Goal: Information Seeking & Learning: Learn about a topic

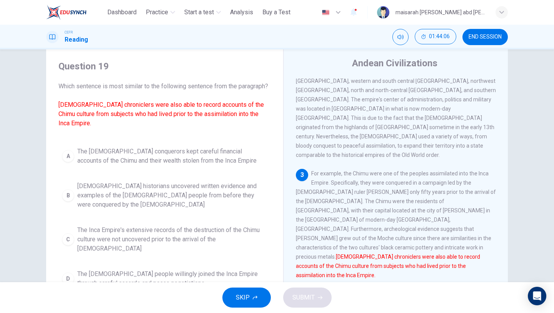
scroll to position [21, 0]
click at [191, 190] on span "Spanish historians uncovered written evidence and examples of the Chimu people …" at bounding box center [172, 195] width 190 height 28
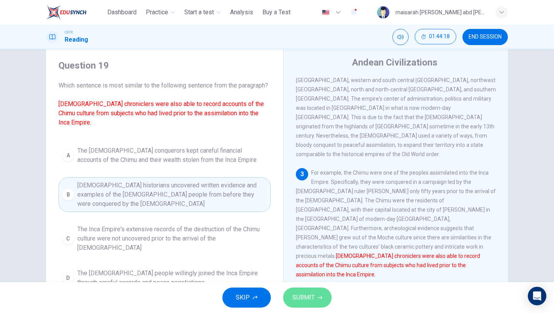
click at [304, 292] on span "SUBMIT" at bounding box center [304, 297] width 22 height 11
click at [321, 298] on icon "button" at bounding box center [320, 297] width 5 height 3
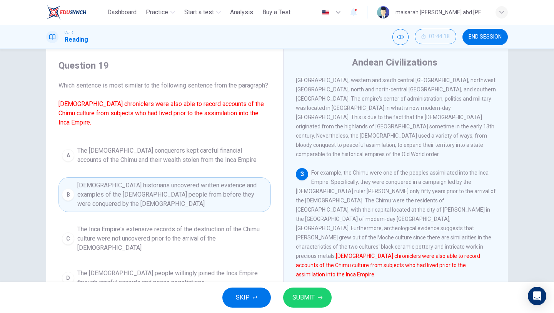
click at [321, 298] on icon "button" at bounding box center [320, 297] width 5 height 3
click at [238, 298] on span "SKIP" at bounding box center [243, 297] width 14 height 11
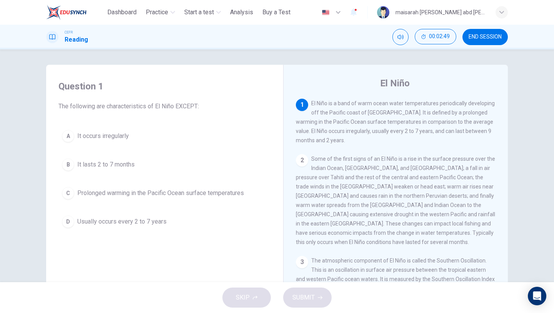
click at [107, 163] on span "It lasts 2 to 7 months" at bounding box center [105, 164] width 57 height 9
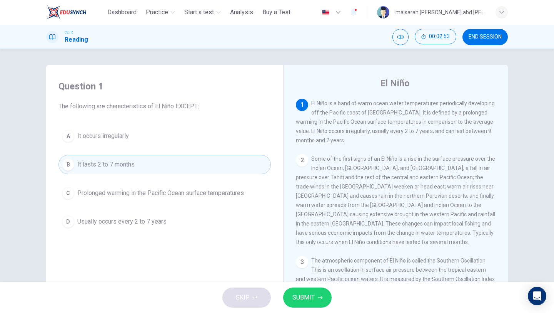
click at [314, 296] on span "SUBMIT" at bounding box center [304, 297] width 22 height 11
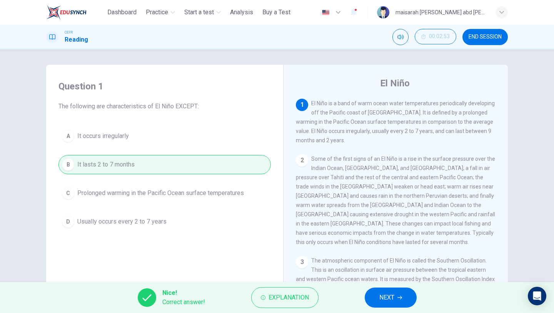
click at [409, 297] on button "NEXT" at bounding box center [391, 297] width 52 height 20
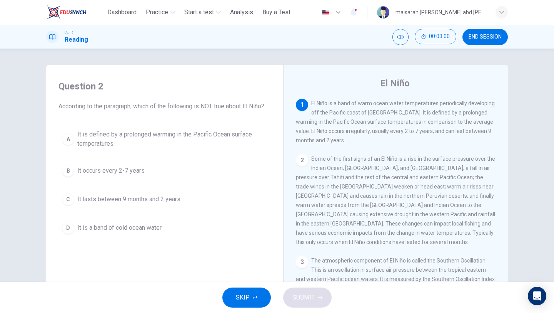
click at [166, 226] on button "D It is a band of cold ocean water" at bounding box center [165, 227] width 212 height 19
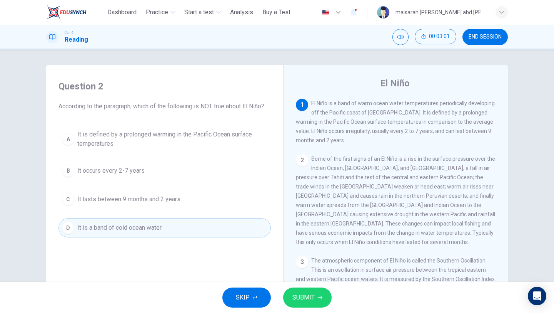
click at [316, 300] on button "SUBMIT" at bounding box center [307, 297] width 49 height 20
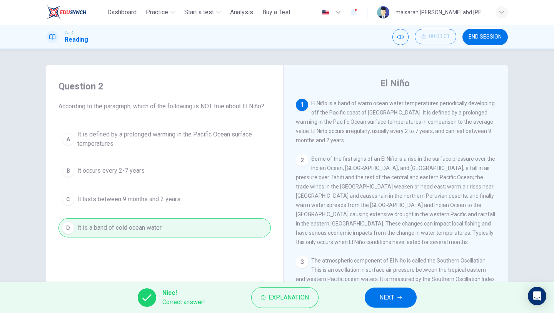
click at [380, 302] on span "NEXT" at bounding box center [387, 297] width 15 height 11
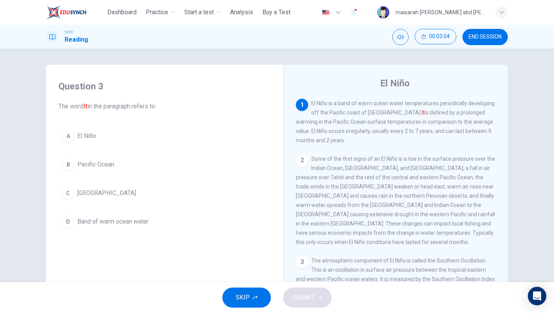
click at [87, 145] on button "A El Niño" at bounding box center [165, 135] width 212 height 19
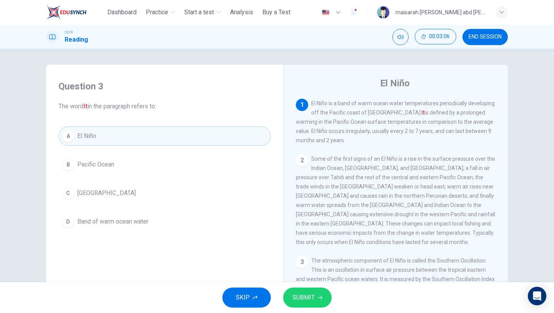
click at [314, 295] on span "SUBMIT" at bounding box center [304, 297] width 22 height 11
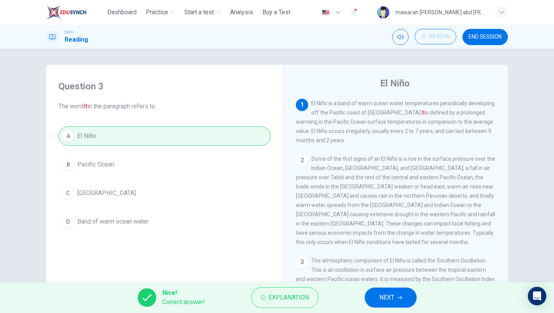
click at [412, 294] on button "NEXT" at bounding box center [391, 297] width 52 height 20
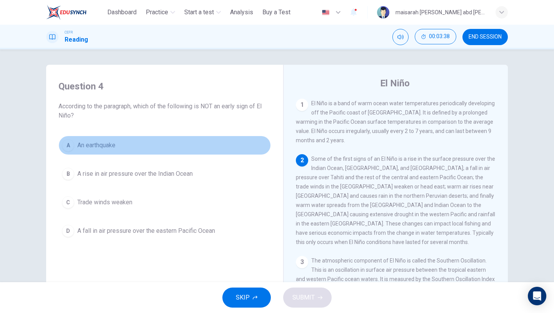
click at [118, 152] on button "A An earthquake" at bounding box center [165, 144] width 212 height 19
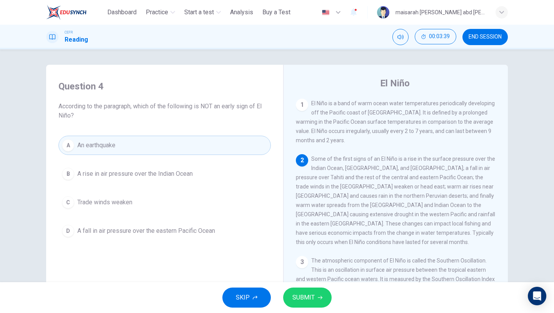
click at [311, 296] on span "SUBMIT" at bounding box center [304, 297] width 22 height 11
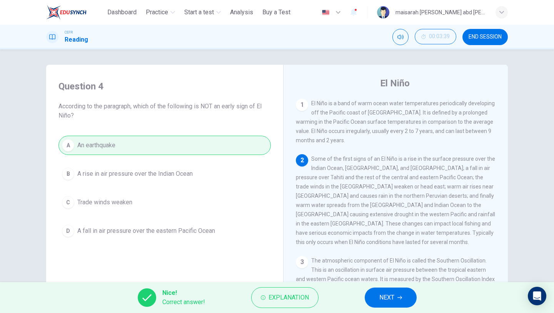
click at [394, 293] on span "NEXT" at bounding box center [387, 297] width 15 height 11
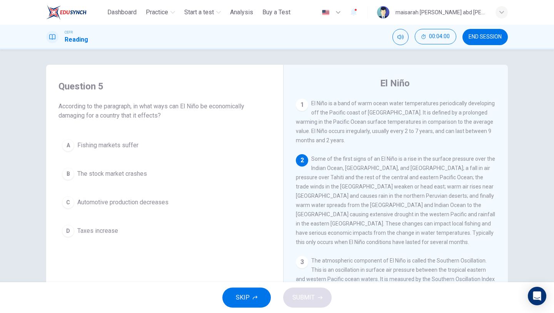
click at [141, 148] on button "A Fishing markets suffer" at bounding box center [165, 144] width 212 height 19
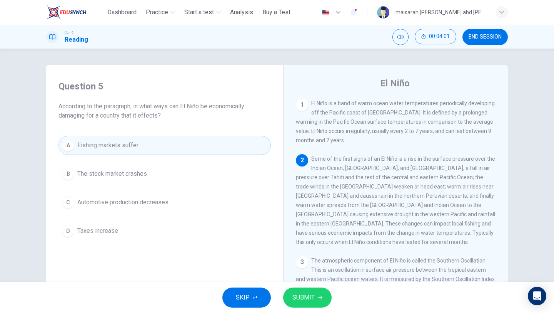
click at [321, 297] on icon "button" at bounding box center [320, 297] width 5 height 3
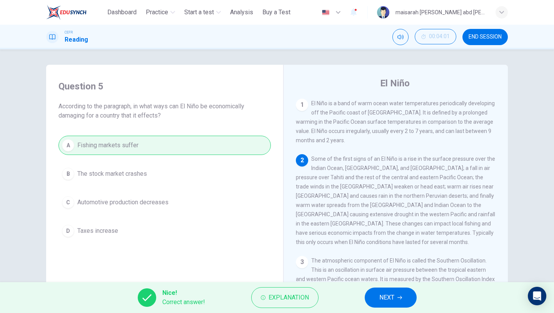
click at [400, 294] on button "NEXT" at bounding box center [391, 297] width 52 height 20
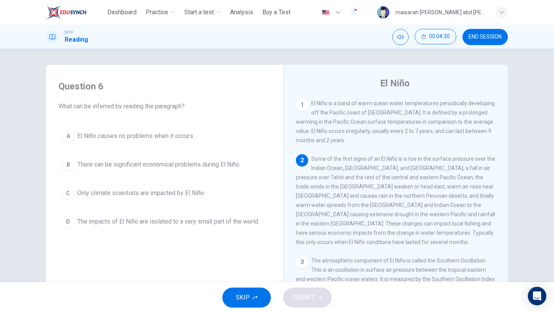
click at [224, 162] on span "There can be significant economical problems during El Niño" at bounding box center [158, 164] width 162 height 9
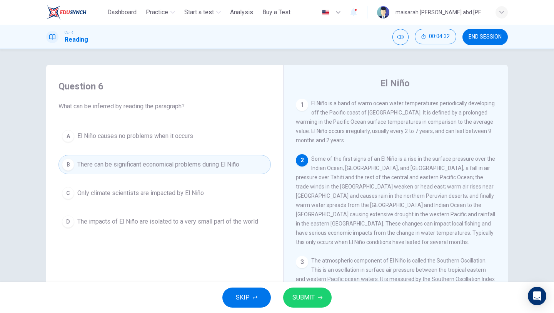
click at [311, 296] on span "SUBMIT" at bounding box center [304, 297] width 22 height 11
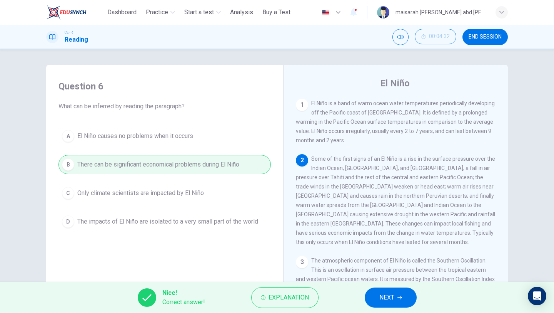
click at [380, 299] on span "NEXT" at bounding box center [387, 297] width 15 height 11
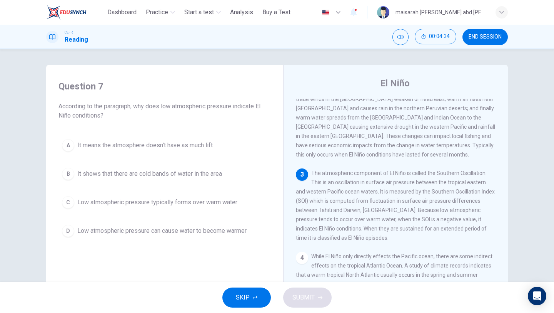
scroll to position [92, 0]
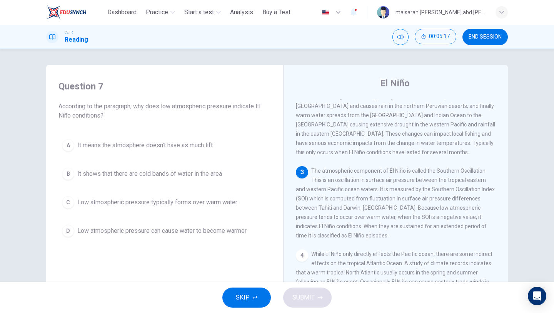
click at [236, 206] on span "Low atmospheric pressure typically forms over warm water" at bounding box center [157, 201] width 160 height 9
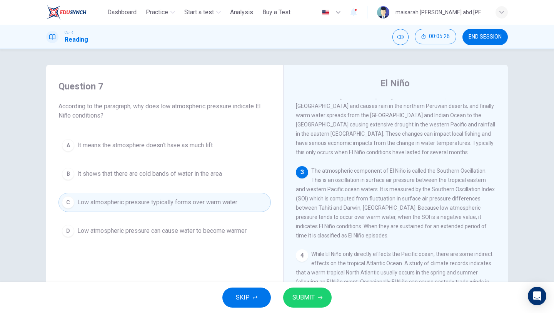
click at [321, 301] on button "SUBMIT" at bounding box center [307, 297] width 49 height 20
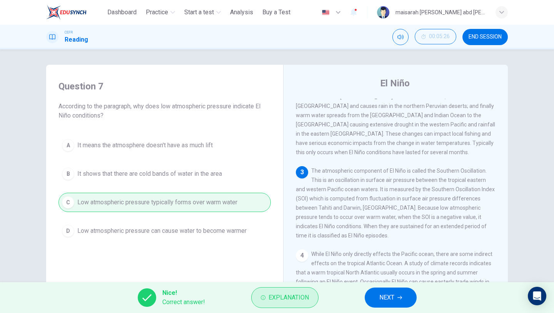
click at [289, 299] on span "Explanation" at bounding box center [289, 297] width 40 height 11
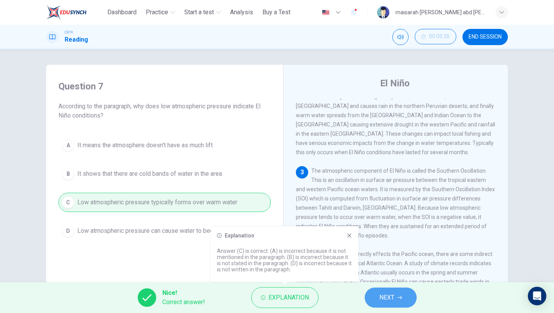
click at [385, 301] on span "NEXT" at bounding box center [387, 297] width 15 height 11
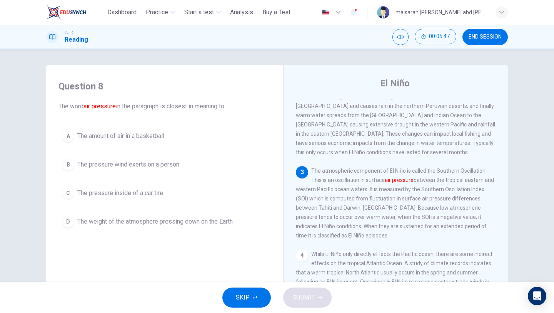
click at [189, 217] on span "The weight of the atmosphere pressing down on the Earth" at bounding box center [155, 221] width 156 height 9
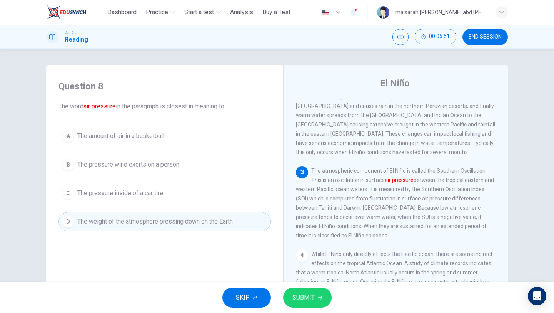
click at [301, 291] on button "SUBMIT" at bounding box center [307, 297] width 49 height 20
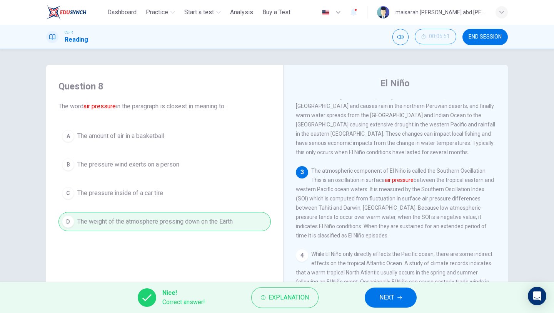
click at [391, 298] on span "NEXT" at bounding box center [387, 297] width 15 height 11
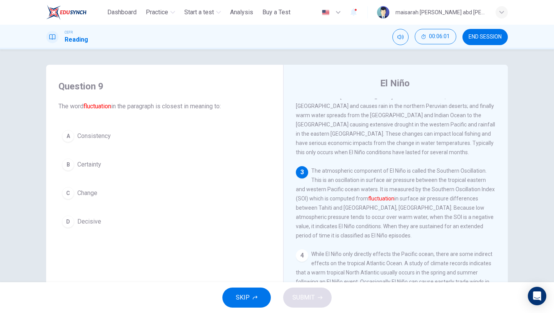
click at [87, 194] on span "Change" at bounding box center [87, 192] width 20 height 9
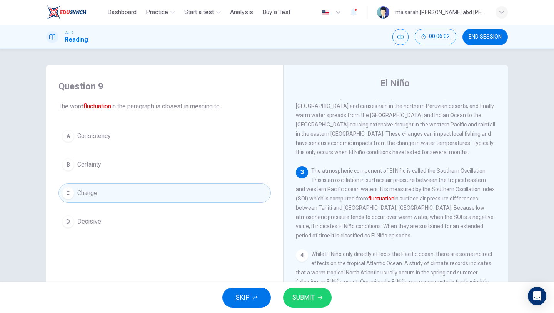
click at [321, 290] on button "SUBMIT" at bounding box center [307, 297] width 49 height 20
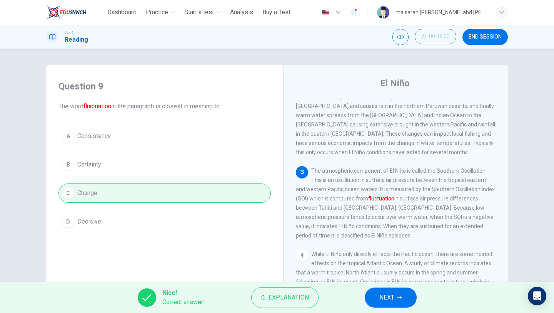
click at [396, 304] on button "NEXT" at bounding box center [391, 297] width 52 height 20
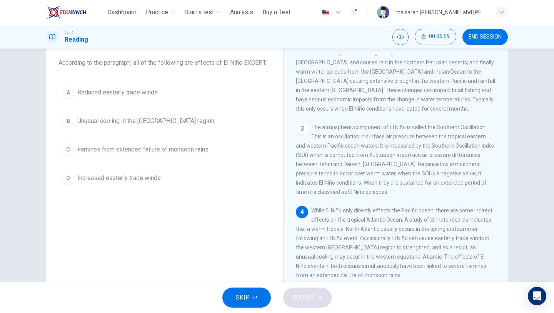
scroll to position [45, 0]
click at [164, 92] on button "A Reduced easterly trade winds" at bounding box center [165, 91] width 212 height 19
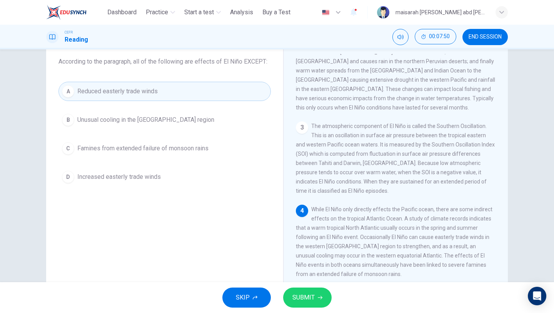
click at [313, 302] on span "SUBMIT" at bounding box center [304, 297] width 22 height 11
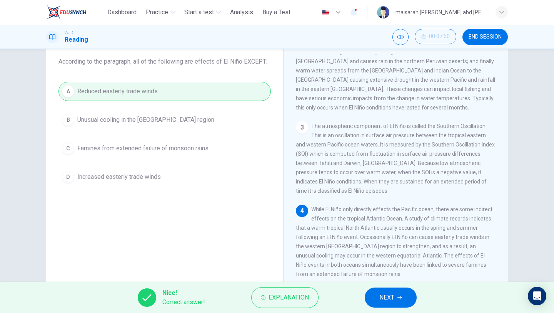
click at [395, 292] on span "NEXT" at bounding box center [387, 297] width 15 height 11
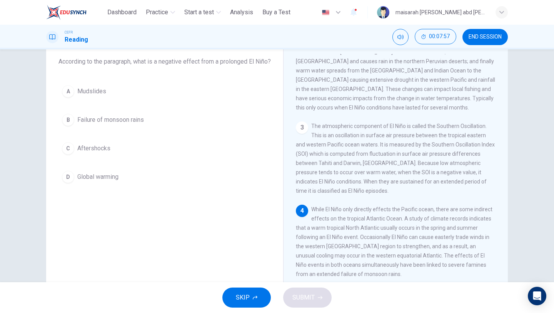
scroll to position [49, 0]
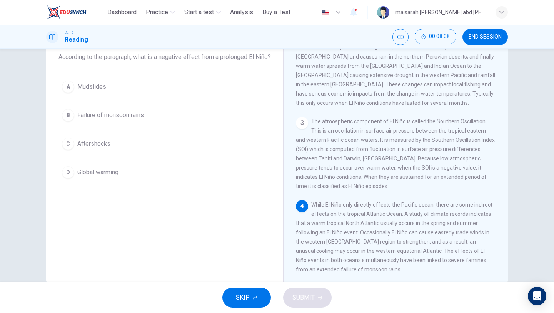
click at [121, 120] on span "Failure of monsoon rains" at bounding box center [110, 114] width 67 height 9
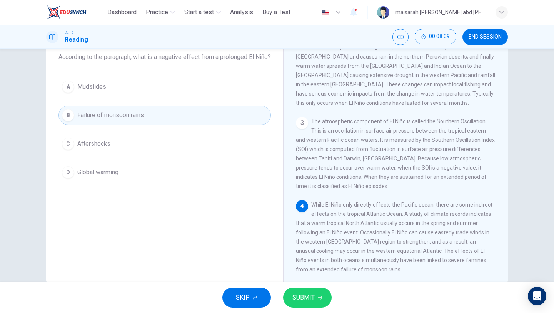
click at [311, 298] on span "SUBMIT" at bounding box center [304, 297] width 22 height 11
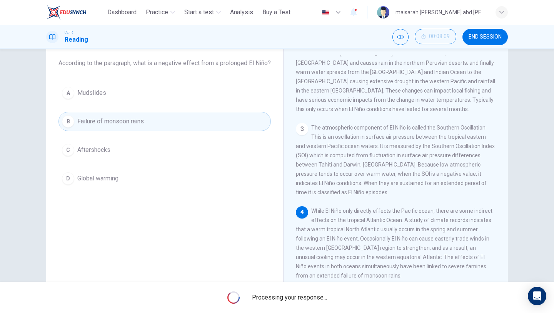
scroll to position [42, 0]
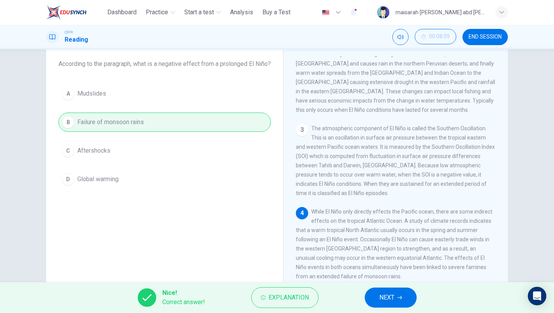
click at [393, 301] on span "NEXT" at bounding box center [387, 297] width 15 height 11
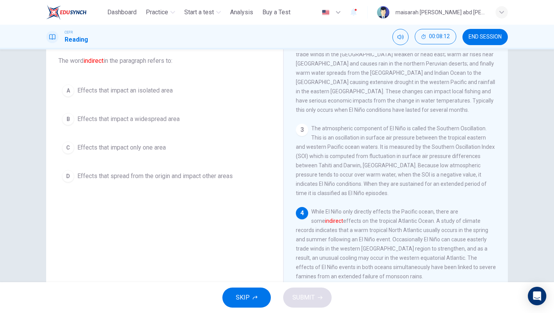
scroll to position [45, 0]
click at [160, 181] on span "Effects that spread from the origin and impact other areas" at bounding box center [155, 176] width 156 height 9
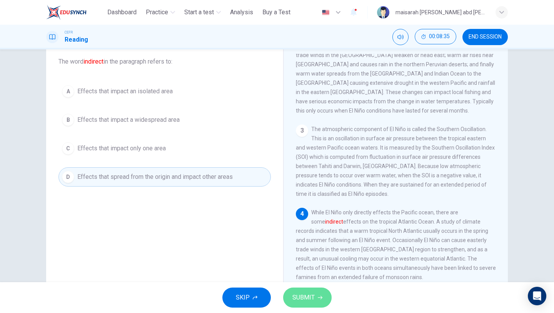
click at [293, 293] on span "SUBMIT" at bounding box center [304, 297] width 22 height 11
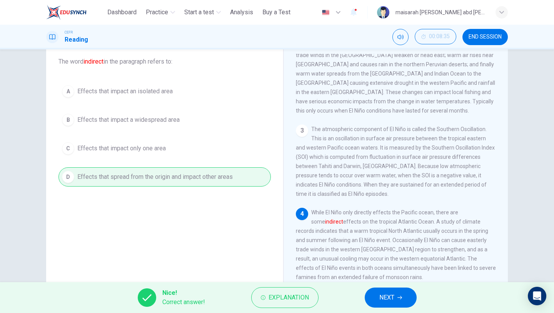
click at [381, 296] on span "NEXT" at bounding box center [387, 297] width 15 height 11
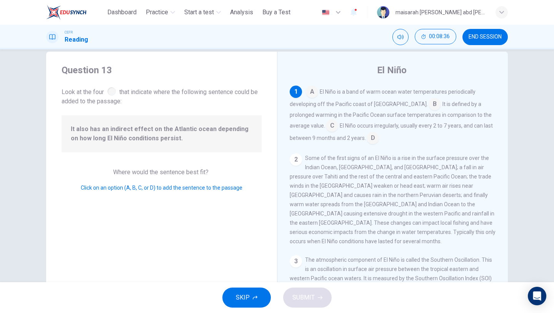
scroll to position [0, 0]
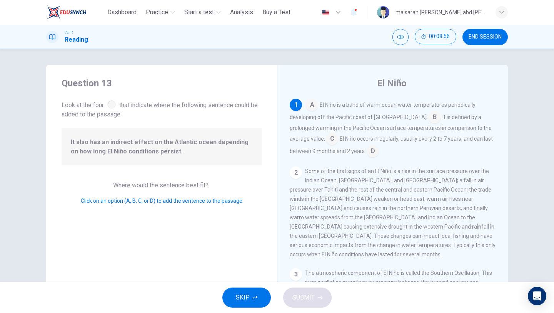
click at [326, 137] on input at bounding box center [332, 139] width 12 height 12
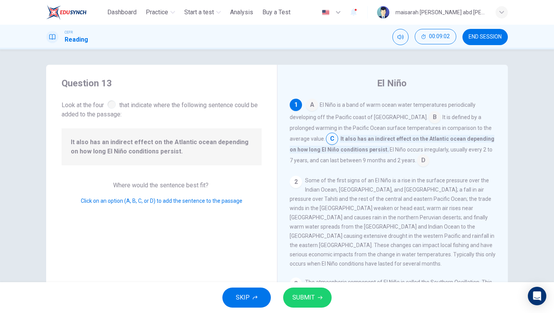
click at [319, 306] on button "SUBMIT" at bounding box center [307, 297] width 49 height 20
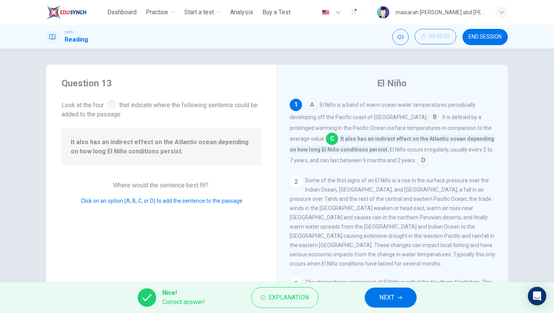
click at [391, 299] on span "NEXT" at bounding box center [387, 297] width 15 height 11
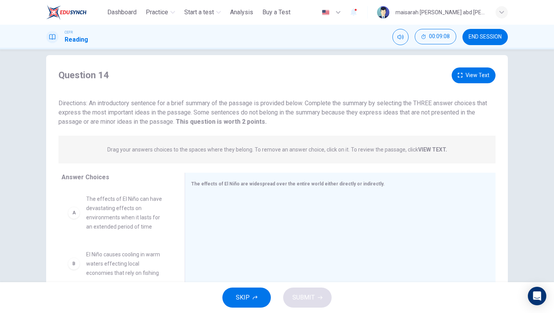
scroll to position [66, 0]
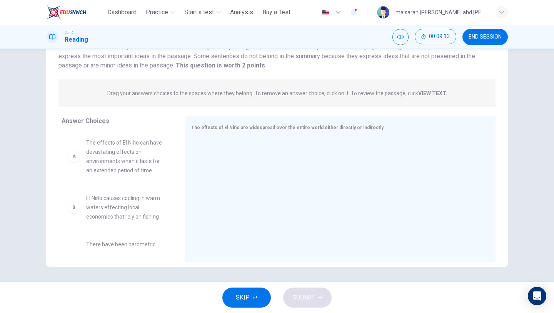
click at [133, 163] on span "The effects of El Niño can have devastating effects on environments when it las…" at bounding box center [126, 156] width 80 height 37
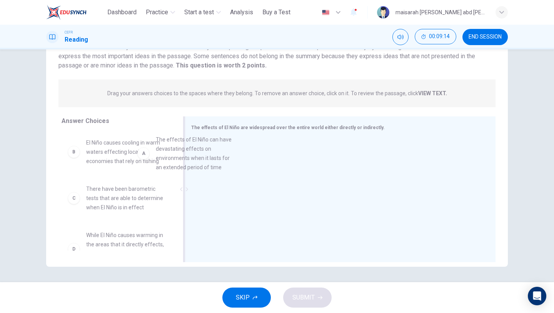
drag, startPoint x: 133, startPoint y: 163, endPoint x: 256, endPoint y: 167, distance: 123.3
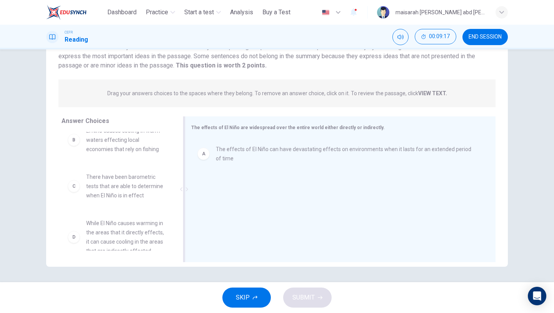
scroll to position [10, 0]
drag, startPoint x: 132, startPoint y: 146, endPoint x: 251, endPoint y: 179, distance: 123.6
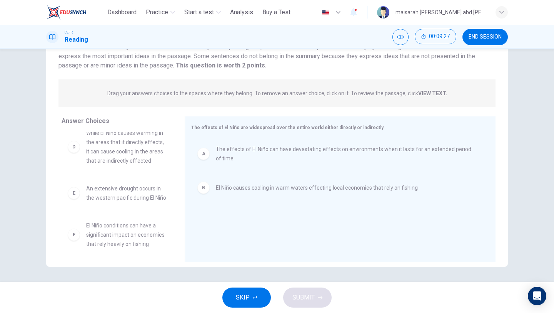
scroll to position [60, 0]
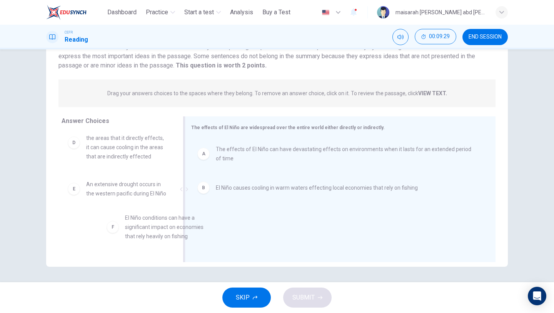
drag, startPoint x: 152, startPoint y: 239, endPoint x: 296, endPoint y: 231, distance: 145.0
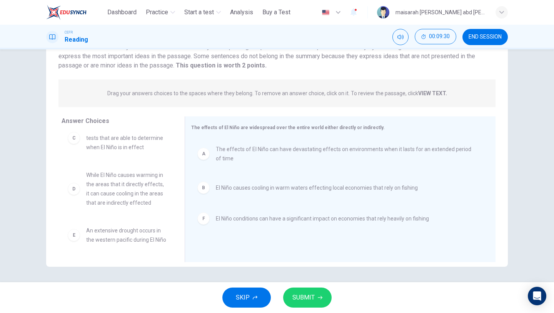
scroll to position [0, 0]
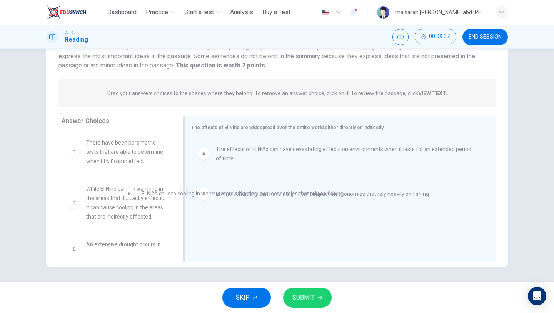
drag, startPoint x: 232, startPoint y: 191, endPoint x: 121, endPoint y: 211, distance: 113.4
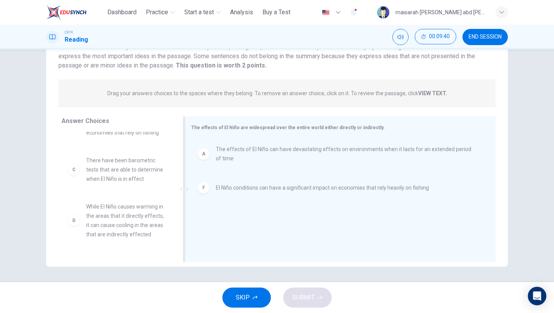
scroll to position [35, 0]
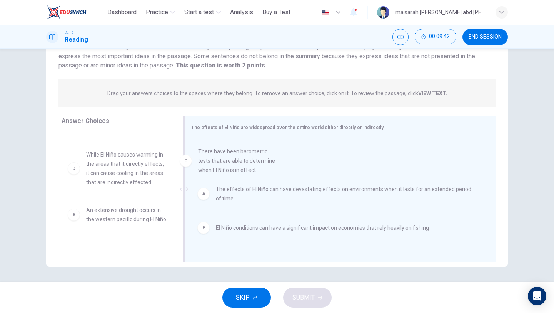
drag, startPoint x: 117, startPoint y: 172, endPoint x: 243, endPoint y: 172, distance: 125.5
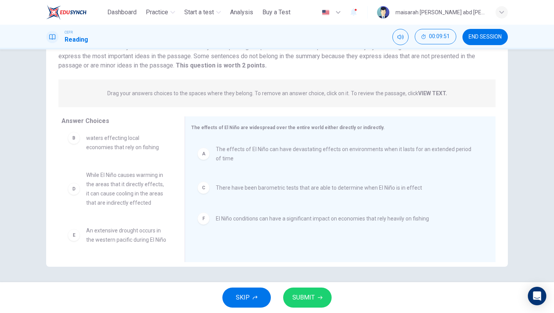
scroll to position [0, 0]
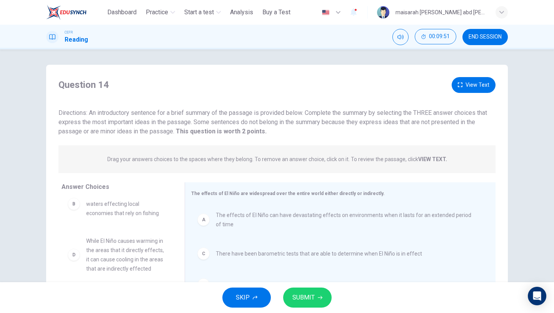
click at [469, 87] on button "View Text" at bounding box center [474, 85] width 44 height 16
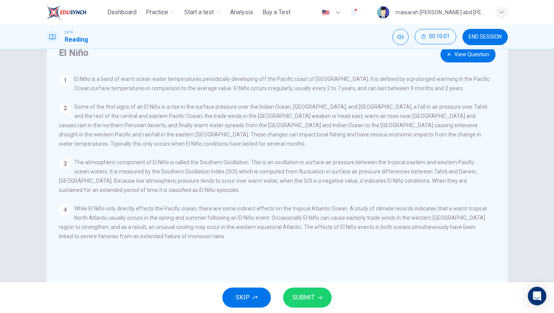
scroll to position [29, 0]
click at [467, 56] on button "View Question" at bounding box center [468, 56] width 55 height 16
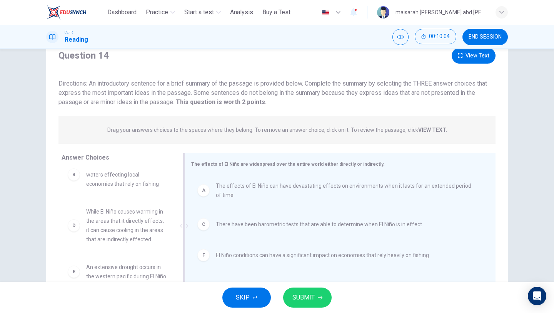
scroll to position [66, 0]
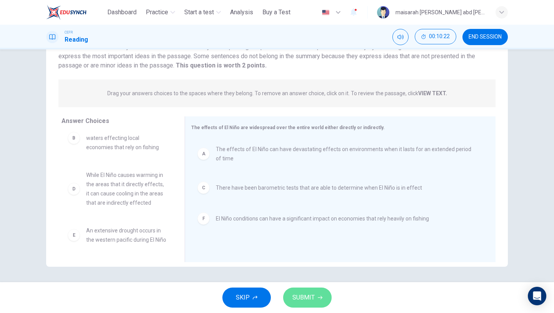
click at [327, 300] on button "SUBMIT" at bounding box center [307, 297] width 49 height 20
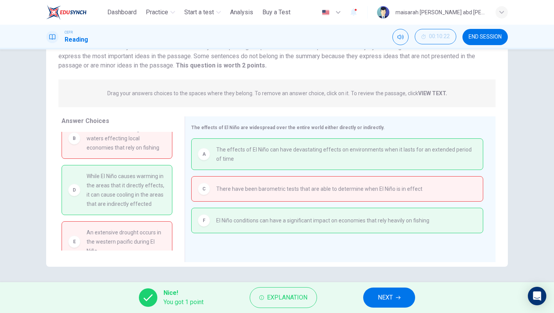
drag, startPoint x: 132, startPoint y: 195, endPoint x: 119, endPoint y: 194, distance: 13.5
click at [129, 195] on span "While El Niño causes warming in the areas that it directly effects, it can caus…" at bounding box center [126, 189] width 79 height 37
drag, startPoint x: 106, startPoint y: 195, endPoint x: 174, endPoint y: 196, distance: 68.1
click at [174, 196] on div "B El Niño causes cooling in warm waters effecting local economies that rely on …" at bounding box center [120, 191] width 117 height 119
click at [299, 298] on span "Explanation" at bounding box center [287, 297] width 40 height 11
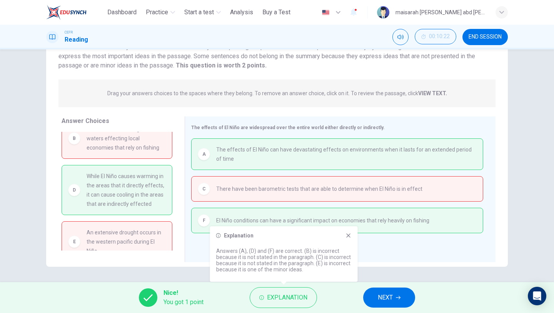
click at [345, 233] on div "Explanation" at bounding box center [283, 235] width 135 height 6
click at [350, 233] on icon at bounding box center [348, 235] width 4 height 4
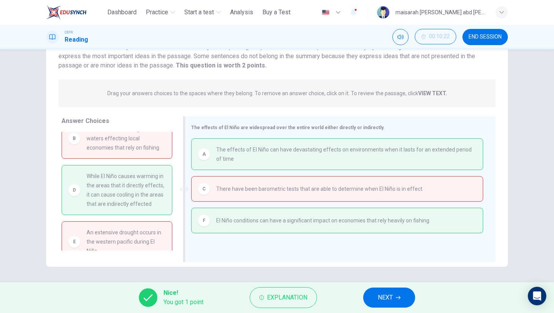
scroll to position [0, 0]
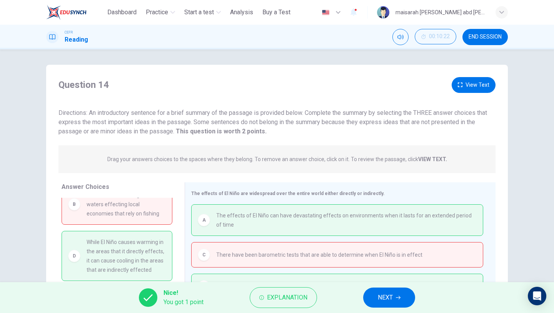
click at [465, 84] on button "View Text" at bounding box center [474, 85] width 44 height 16
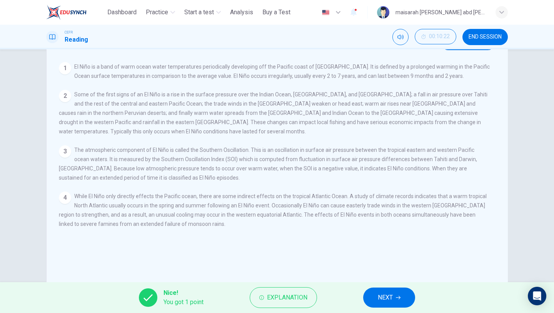
scroll to position [66, 0]
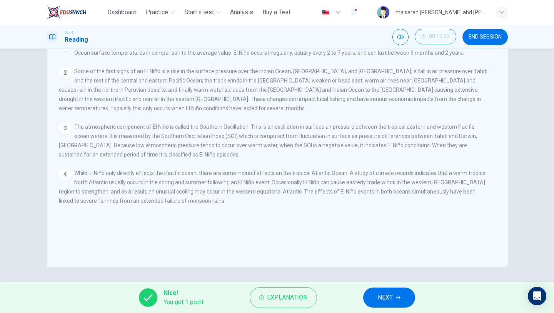
click at [393, 303] on button "NEXT" at bounding box center [389, 297] width 52 height 20
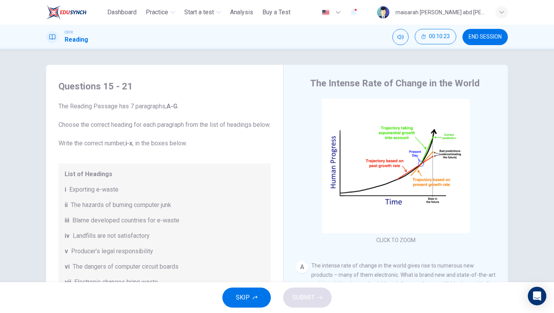
click at [250, 299] on button "SKIP" at bounding box center [246, 297] width 49 height 20
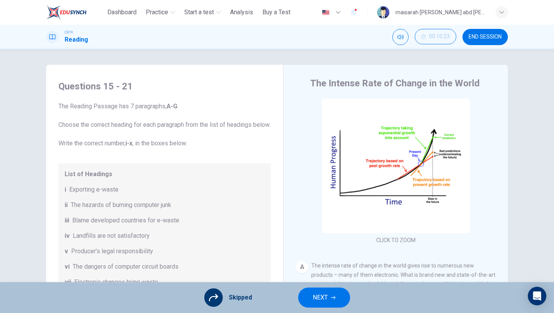
click at [323, 288] on button "NEXT" at bounding box center [324, 297] width 52 height 20
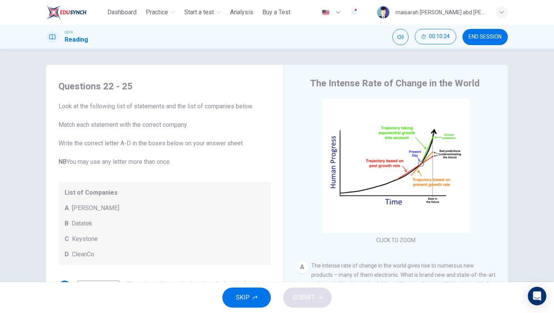
click at [250, 303] on button "SKIP" at bounding box center [246, 297] width 49 height 20
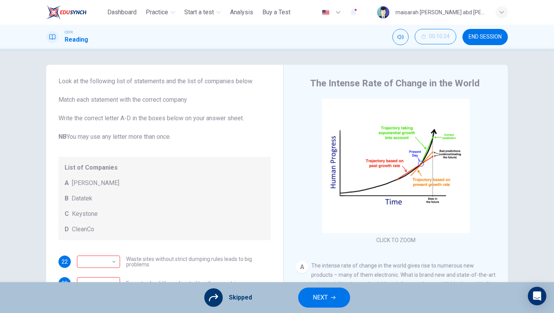
scroll to position [34, 0]
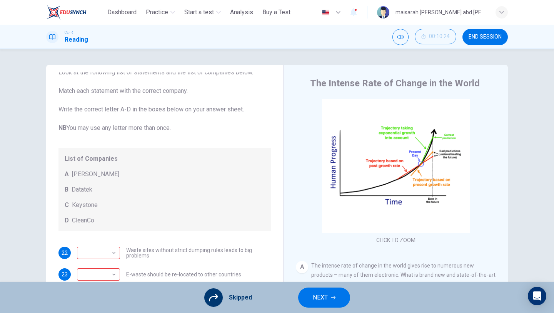
click at [329, 294] on button "NEXT" at bounding box center [324, 297] width 52 height 20
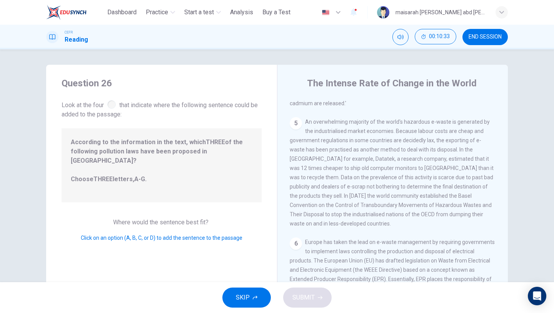
scroll to position [546, 0]
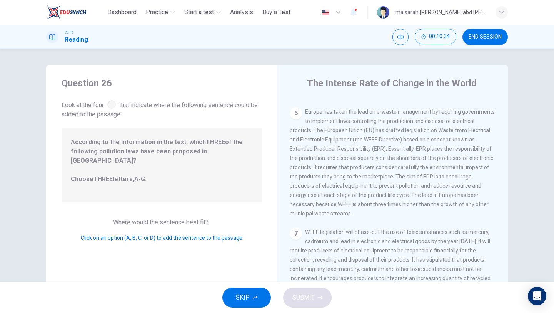
click at [192, 157] on span "According to the information in the text, which THREE of the following pollutio…" at bounding box center [162, 164] width 182 height 55
click at [154, 188] on div "According to the information in the text, which THREE of the following pollutio…" at bounding box center [162, 165] width 200 height 74
click at [166, 234] on span "Click on an option (A, B, C, or D) to add the sentence to the passage" at bounding box center [162, 237] width 162 height 6
click at [319, 230] on span "WEEE legislation will phase-out the use of toxic substances such as mercury, ca…" at bounding box center [393, 278] width 206 height 99
click at [293, 227] on div "7" at bounding box center [296, 233] width 12 height 12
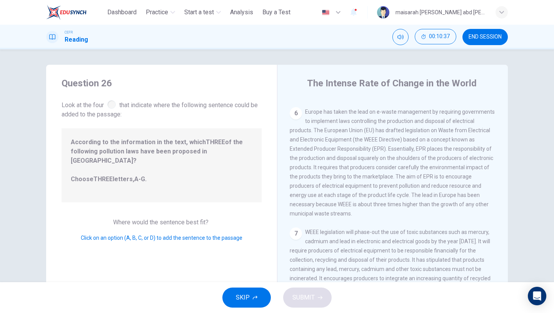
drag, startPoint x: 345, startPoint y: 216, endPoint x: 263, endPoint y: 216, distance: 82.0
click at [265, 216] on div "Question 26 Look at the four that indicate where the following sentence could b…" at bounding box center [277, 199] width 462 height 268
drag, startPoint x: 221, startPoint y: 144, endPoint x: 207, endPoint y: 144, distance: 13.9
click at [209, 144] on div "Question 26 Look at the four that indicate where the following sentence could b…" at bounding box center [277, 199] width 462 height 268
drag, startPoint x: 203, startPoint y: 144, endPoint x: 343, endPoint y: 158, distance: 140.1
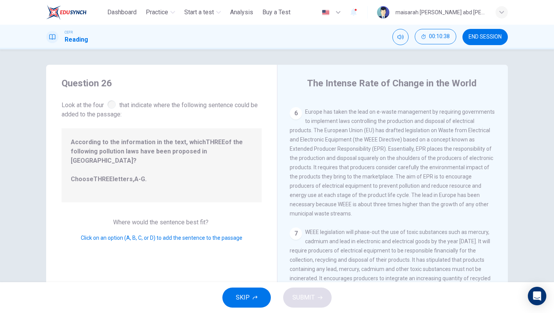
click at [328, 158] on div "Question 26 Look at the four that indicate where the following sentence could b…" at bounding box center [277, 199] width 462 height 268
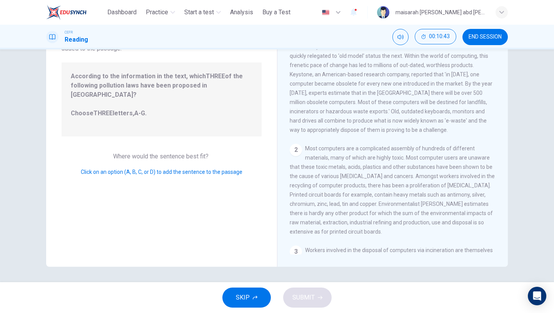
scroll to position [0, 0]
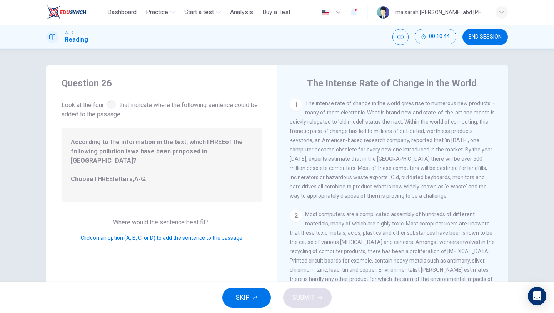
click at [112, 104] on div at bounding box center [111, 104] width 8 height 8
click at [296, 110] on div "1" at bounding box center [296, 105] width 12 height 12
click at [256, 296] on icon "button" at bounding box center [255, 297] width 5 height 4
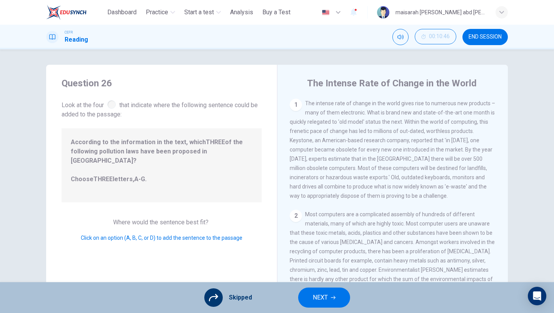
click at [319, 301] on span "NEXT" at bounding box center [320, 297] width 15 height 11
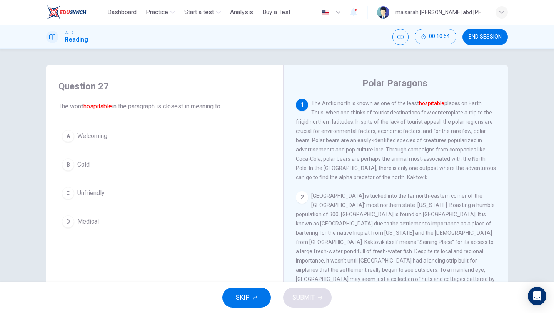
click at [89, 225] on span "Medical" at bounding box center [88, 221] width 22 height 9
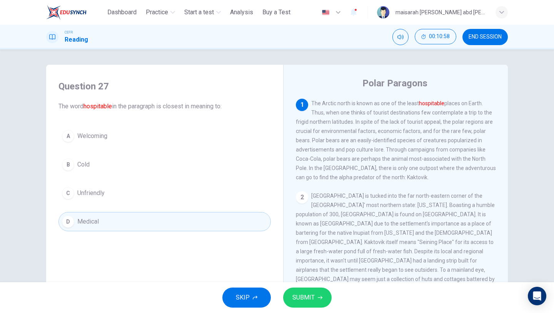
click at [97, 135] on span "Welcoming" at bounding box center [92, 135] width 30 height 9
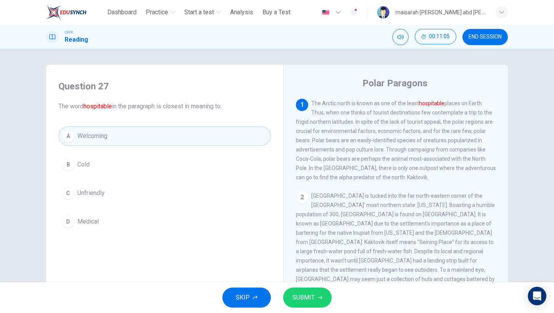
click at [312, 296] on span "SUBMIT" at bounding box center [304, 297] width 22 height 11
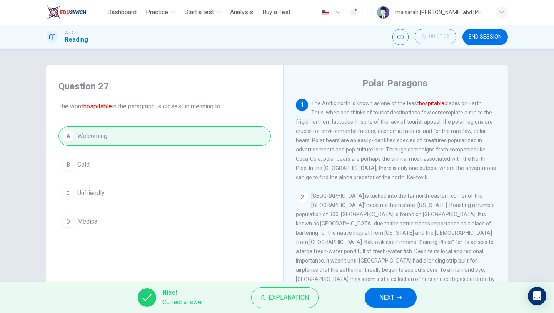
click at [377, 287] on button "NEXT" at bounding box center [391, 297] width 52 height 20
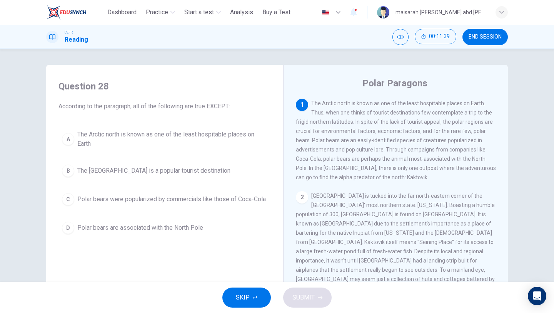
click at [168, 180] on button "B The North Pole is a popular tourist destination" at bounding box center [165, 170] width 212 height 19
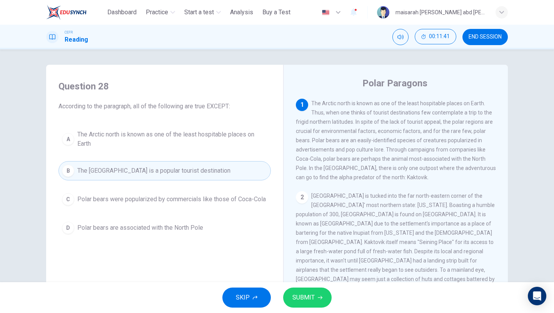
click at [317, 292] on button "SUBMIT" at bounding box center [307, 297] width 49 height 20
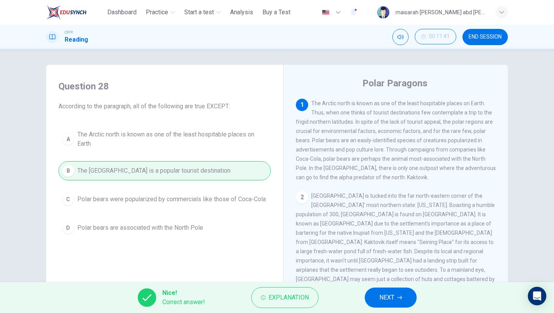
click at [403, 293] on button "NEXT" at bounding box center [391, 297] width 52 height 20
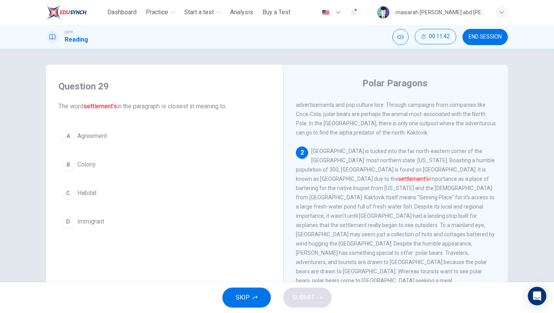
scroll to position [45, 0]
click at [92, 168] on span "Colony" at bounding box center [86, 164] width 18 height 9
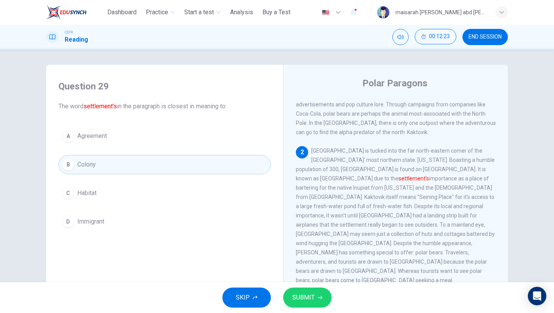
click at [297, 294] on span "SUBMIT" at bounding box center [304, 297] width 22 height 11
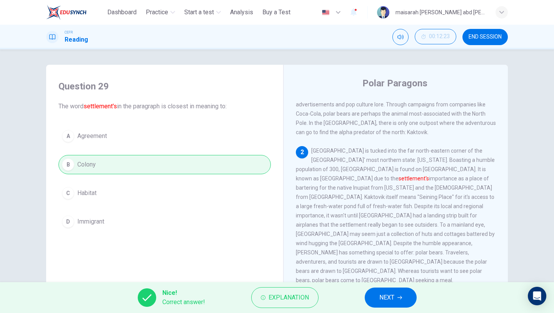
click at [268, 312] on div "Nice! Correct answer! Explanation NEXT" at bounding box center [277, 297] width 554 height 31
click at [270, 297] on span "Explanation" at bounding box center [289, 297] width 40 height 11
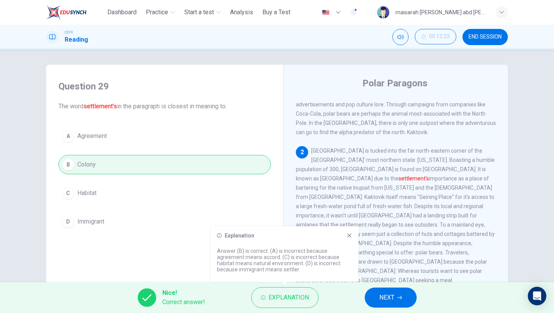
click at [396, 301] on button "NEXT" at bounding box center [391, 297] width 52 height 20
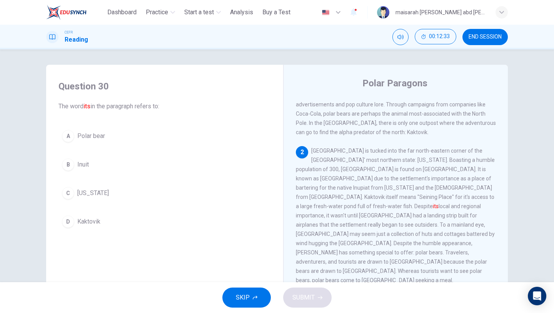
click at [82, 233] on div "Question 30 The word its in the paragraph refers to: A Polar bear B Inuit C Ala…" at bounding box center [164, 155] width 225 height 166
click at [77, 221] on span "Kaktovik" at bounding box center [88, 221] width 23 height 9
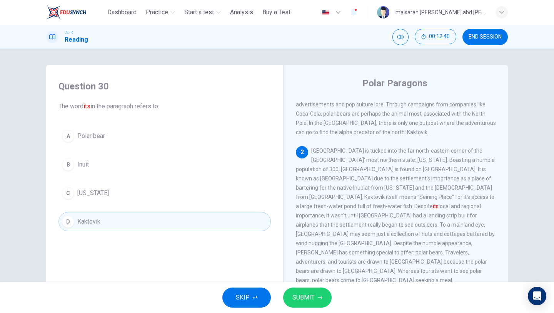
click at [314, 290] on button "SUBMIT" at bounding box center [307, 297] width 49 height 20
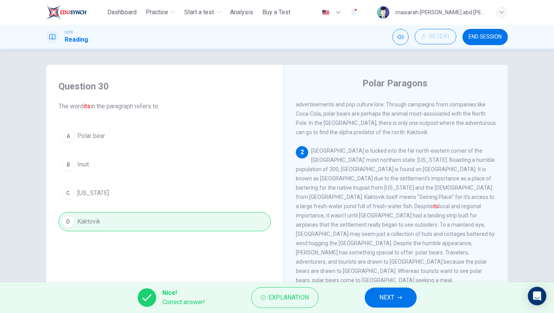
click at [381, 297] on span "NEXT" at bounding box center [387, 297] width 15 height 11
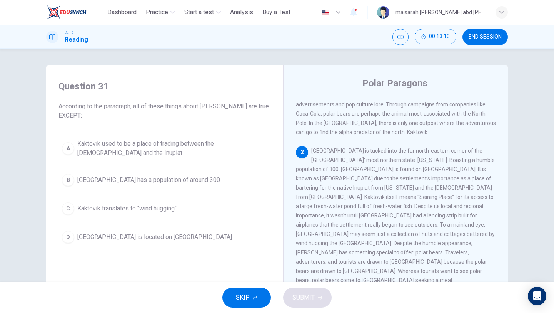
click at [167, 202] on button "C Kaktovik translates to "wind hugging"" at bounding box center [165, 208] width 212 height 19
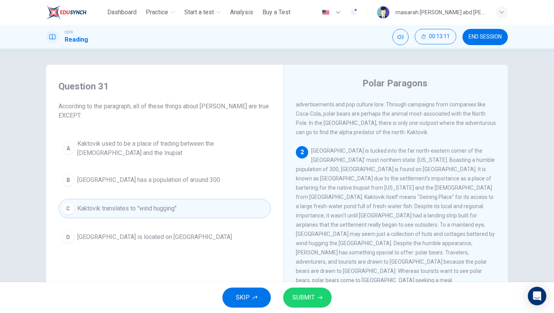
click at [306, 292] on span "SUBMIT" at bounding box center [304, 297] width 22 height 11
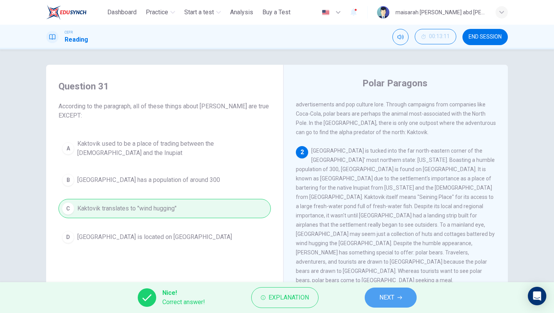
click at [388, 298] on span "NEXT" at bounding box center [387, 297] width 15 height 11
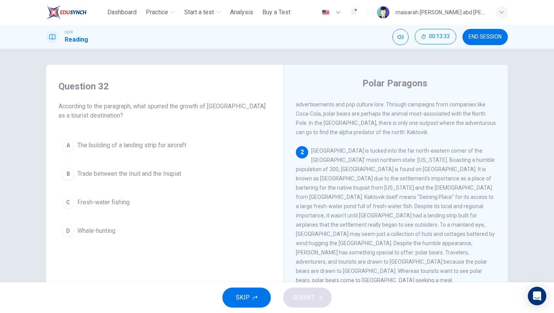
click at [150, 141] on span "The building of a landing strip for aircraft" at bounding box center [131, 145] width 109 height 9
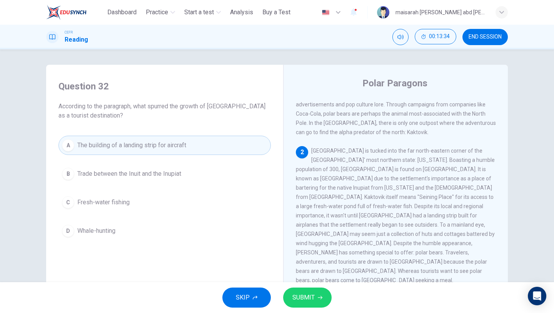
click at [316, 302] on button "SUBMIT" at bounding box center [307, 297] width 49 height 20
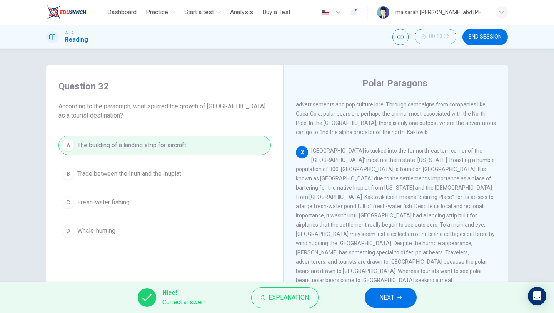
click at [400, 304] on button "NEXT" at bounding box center [391, 297] width 52 height 20
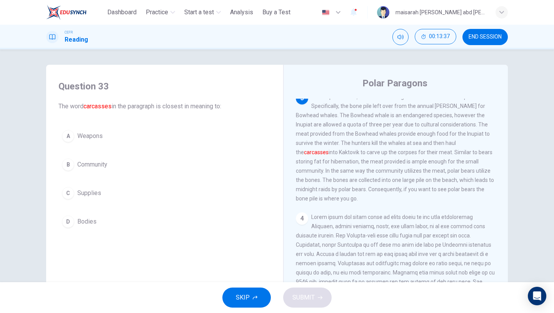
scroll to position [224, 0]
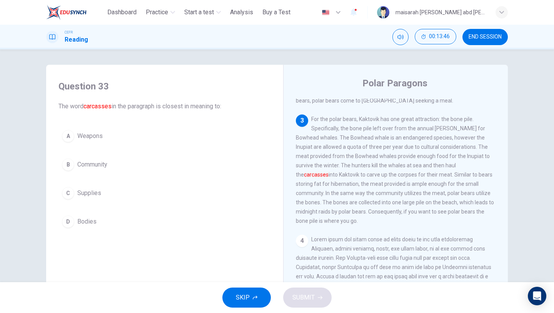
click at [94, 226] on button "D Bodies" at bounding box center [165, 221] width 212 height 19
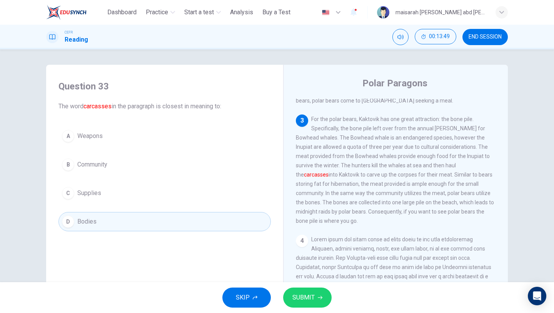
click at [316, 294] on button "SUBMIT" at bounding box center [307, 297] width 49 height 20
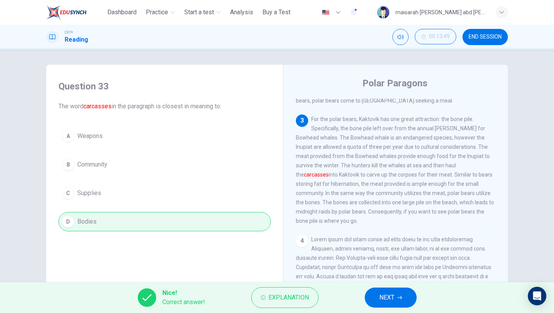
click at [381, 304] on button "NEXT" at bounding box center [391, 297] width 52 height 20
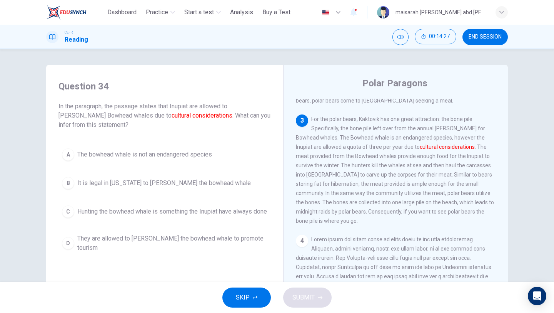
scroll to position [0, 0]
click at [234, 248] on span "They are allowed to hunt the bowhead whale to promote tourism" at bounding box center [172, 242] width 190 height 18
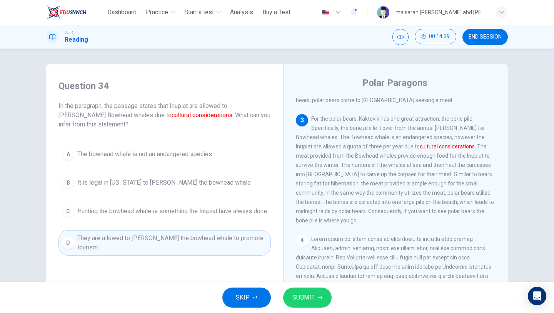
click at [229, 216] on span "Hunting the bowhead whale is something the Inupiat have always done" at bounding box center [172, 210] width 190 height 9
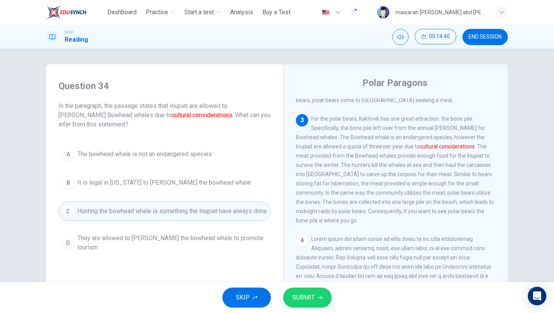
click at [305, 291] on button "SUBMIT" at bounding box center [307, 297] width 49 height 20
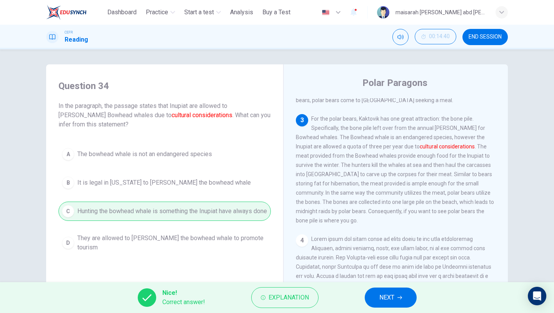
click at [389, 294] on span "NEXT" at bounding box center [387, 297] width 15 height 11
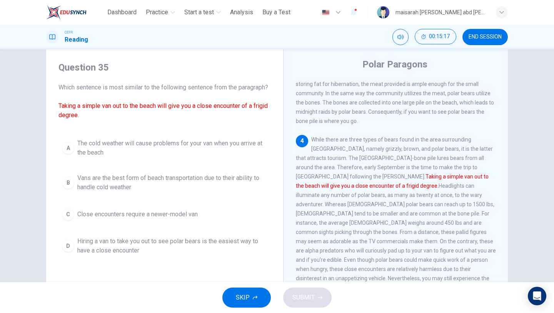
scroll to position [19, 0]
click at [169, 187] on span "Vans are the best form of beach transportation due to their ability to handle c…" at bounding box center [172, 182] width 190 height 18
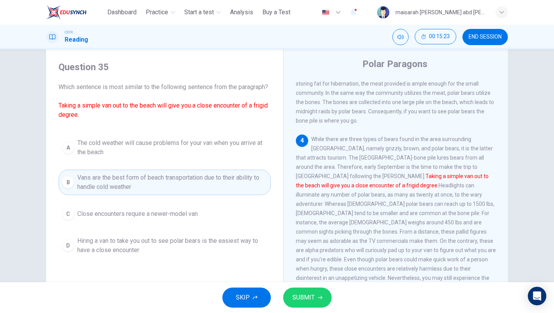
click at [330, 298] on button "SUBMIT" at bounding box center [307, 297] width 49 height 20
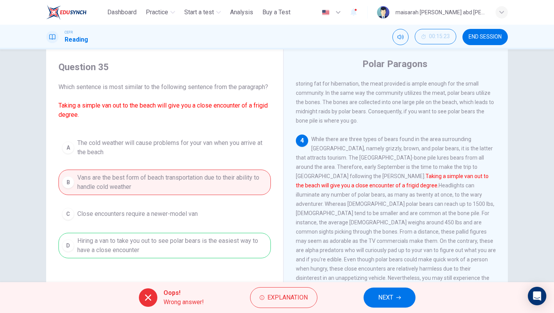
click at [374, 289] on button "NEXT" at bounding box center [390, 297] width 52 height 20
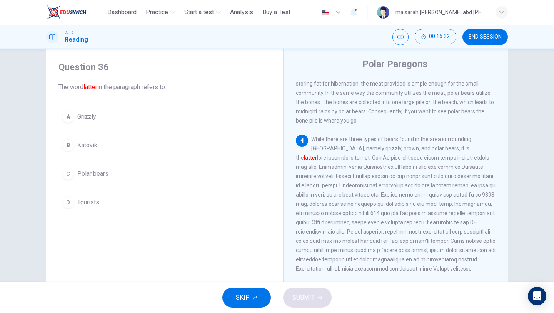
click at [111, 171] on button "C Polar bears" at bounding box center [165, 173] width 212 height 19
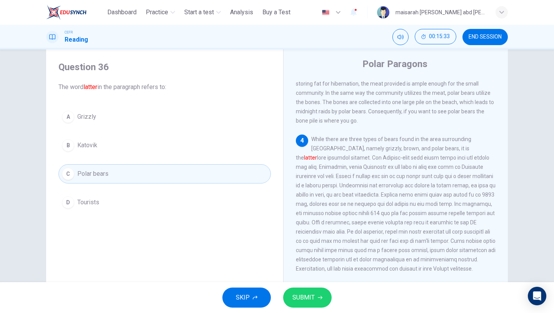
click at [306, 294] on span "SUBMIT" at bounding box center [304, 297] width 22 height 11
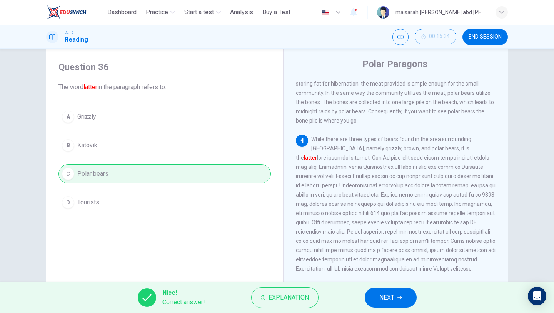
click at [390, 294] on span "NEXT" at bounding box center [387, 297] width 15 height 11
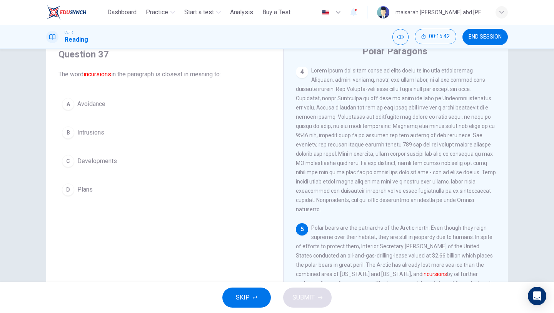
scroll to position [33, 0]
click at [100, 131] on span "Intrusions" at bounding box center [90, 131] width 27 height 9
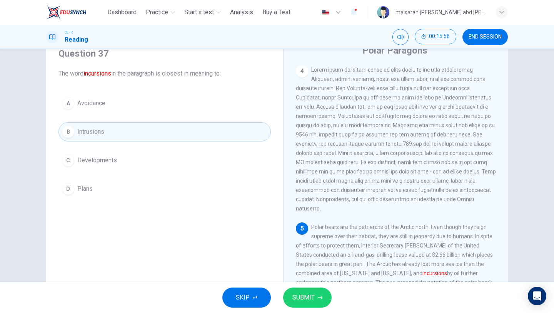
scroll to position [66, 0]
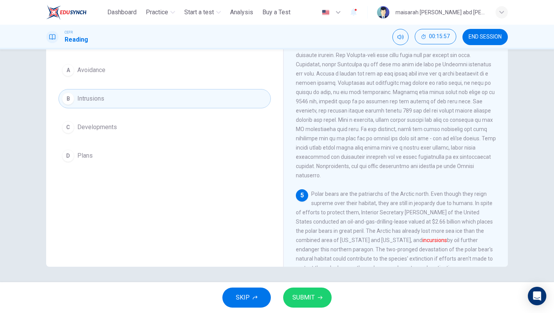
click at [321, 296] on icon "button" at bounding box center [320, 297] width 5 height 5
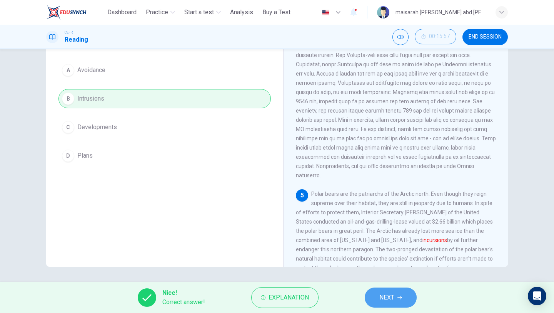
click at [371, 293] on button "NEXT" at bounding box center [391, 297] width 52 height 20
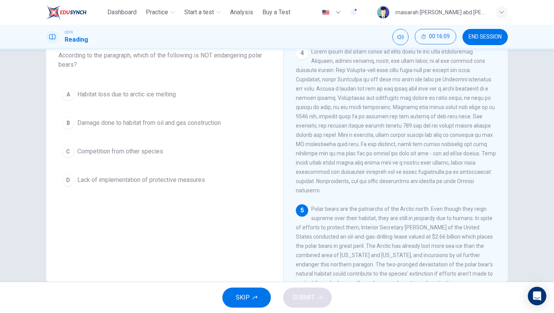
scroll to position [53, 0]
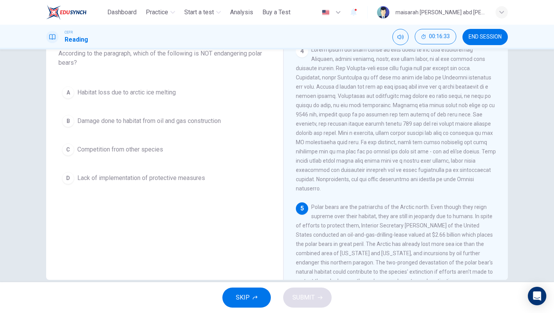
click at [166, 92] on span "Habitat loss due to arctic ice melting" at bounding box center [126, 92] width 99 height 9
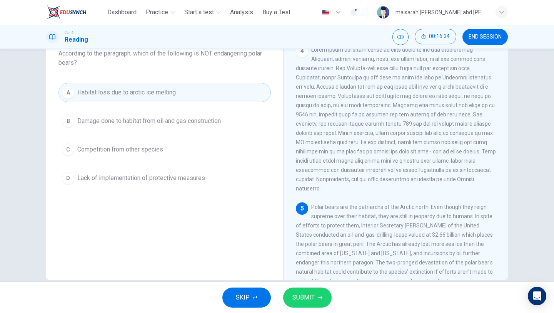
click at [189, 122] on span "Damage done to habitat from oil and gas construction" at bounding box center [149, 120] width 144 height 9
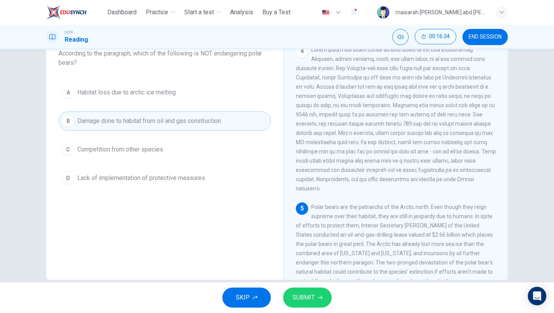
click at [162, 145] on span "Competition from other species" at bounding box center [120, 149] width 86 height 9
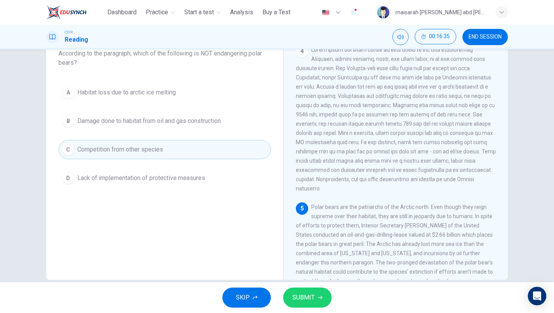
click at [309, 296] on span "SUBMIT" at bounding box center [304, 297] width 22 height 11
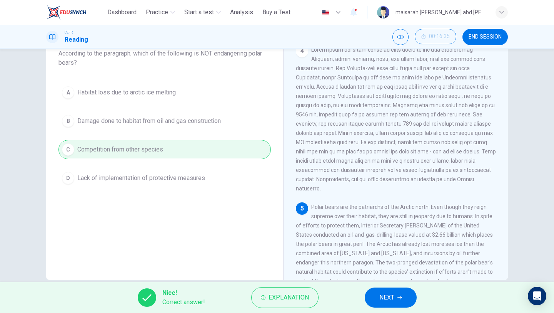
click at [376, 302] on button "NEXT" at bounding box center [391, 297] width 52 height 20
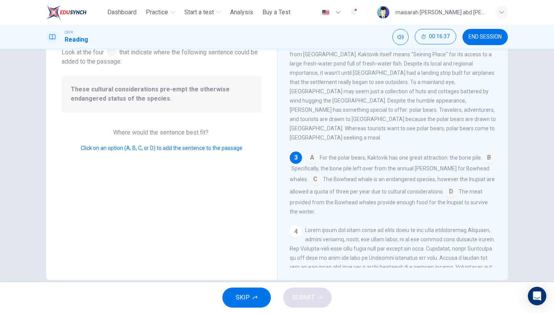
scroll to position [43, 0]
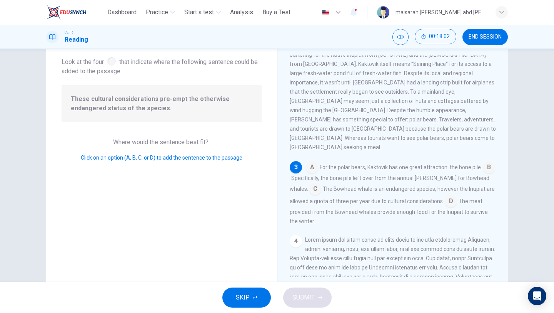
click at [445, 196] on input at bounding box center [451, 202] width 12 height 12
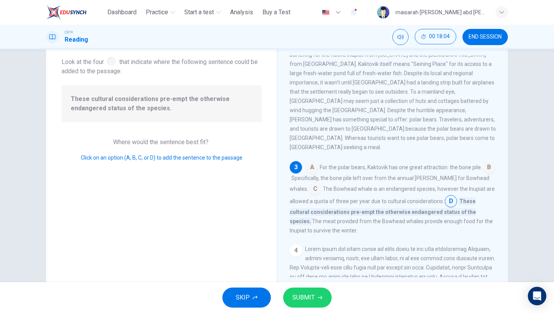
click at [320, 306] on button "SUBMIT" at bounding box center [307, 297] width 49 height 20
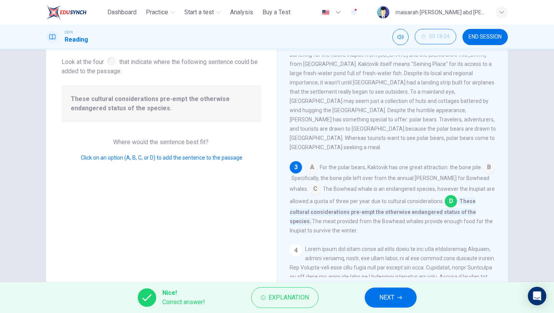
click at [403, 299] on button "NEXT" at bounding box center [391, 297] width 52 height 20
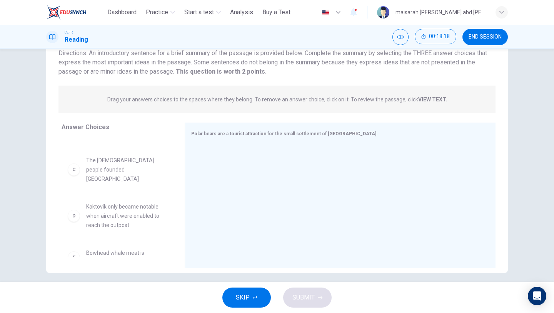
scroll to position [63, 0]
click at [159, 201] on span "Kaktovik only became notable when aircraft were enabled to reach the outpost" at bounding box center [126, 215] width 80 height 28
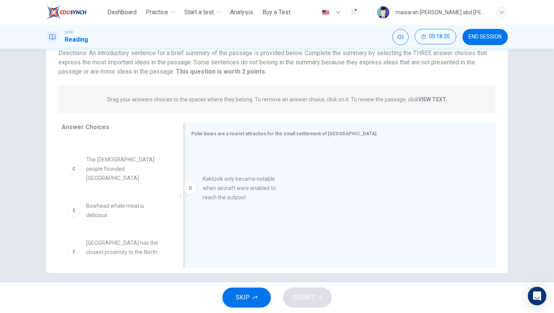
drag, startPoint x: 156, startPoint y: 195, endPoint x: 283, endPoint y: 184, distance: 127.5
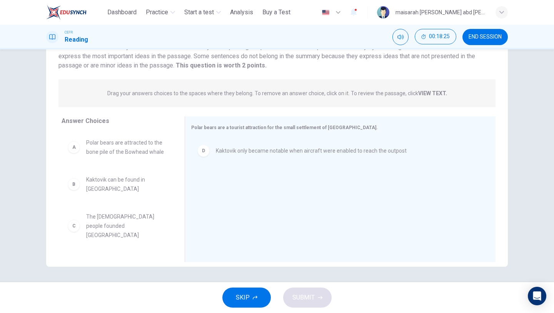
scroll to position [0, 0]
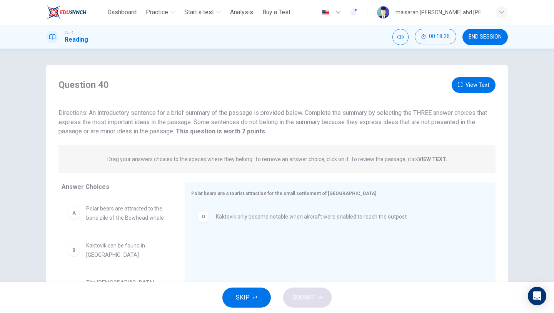
click at [475, 85] on button "View Text" at bounding box center [474, 85] width 44 height 16
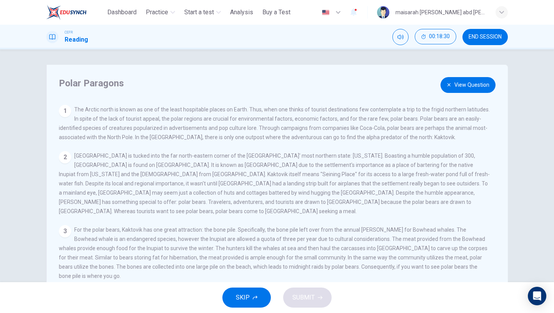
click at [468, 85] on button "View Question" at bounding box center [468, 85] width 55 height 16
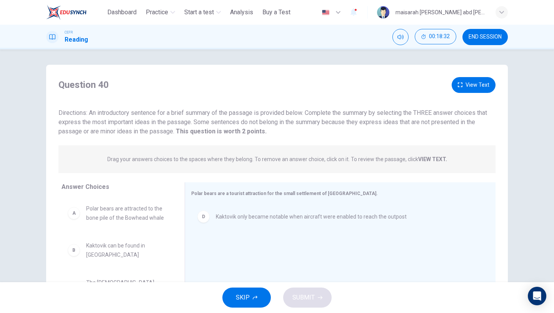
click at [467, 87] on button "View Text" at bounding box center [474, 85] width 44 height 16
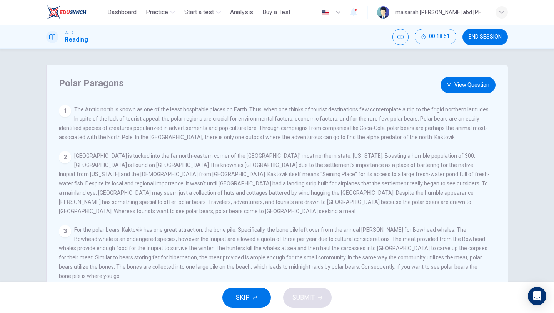
click at [418, 139] on span "The Arctic north is known as one of the least hospitable places on Earth. Thus,…" at bounding box center [274, 123] width 431 height 34
drag, startPoint x: 392, startPoint y: 139, endPoint x: 355, endPoint y: 139, distance: 37.7
click at [355, 139] on span "The Arctic north is known as one of the least hospitable places on Earth. Thus,…" at bounding box center [274, 123] width 431 height 34
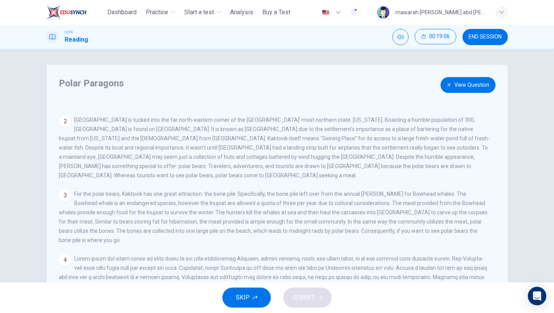
click at [394, 166] on div "2 Kaktovik is tucked into the far north-eastern corner of the United States' mo…" at bounding box center [274, 147] width 431 height 65
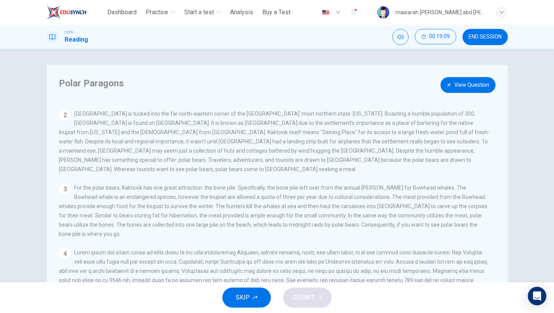
scroll to position [47, 0]
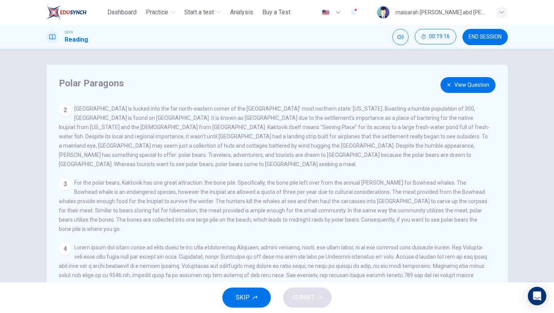
click at [452, 83] on button "View Question" at bounding box center [468, 85] width 55 height 16
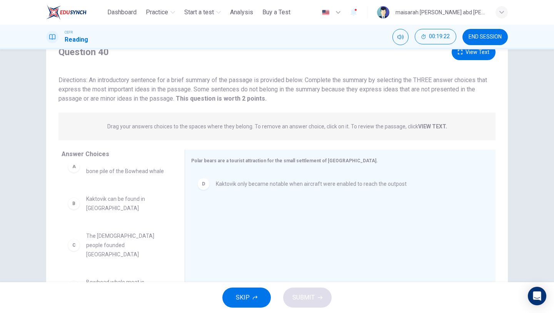
scroll to position [13, 0]
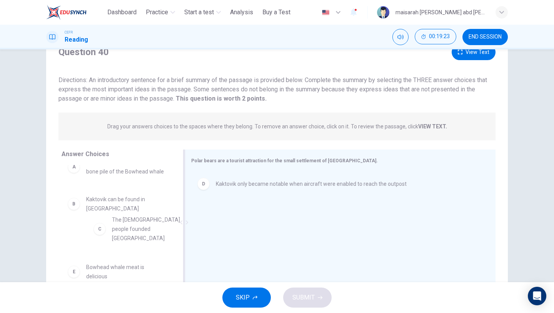
drag, startPoint x: 134, startPoint y: 229, endPoint x: 259, endPoint y: 206, distance: 127.7
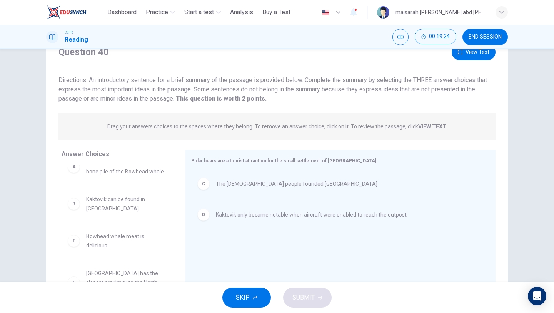
scroll to position [0, 0]
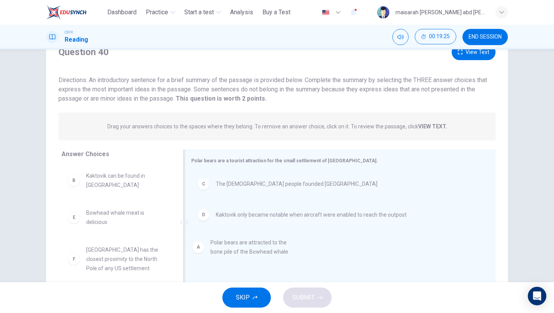
drag, startPoint x: 129, startPoint y: 184, endPoint x: 261, endPoint y: 255, distance: 150.4
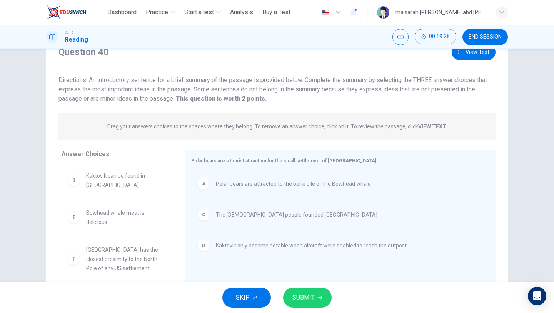
click at [308, 296] on span "SUBMIT" at bounding box center [304, 297] width 22 height 11
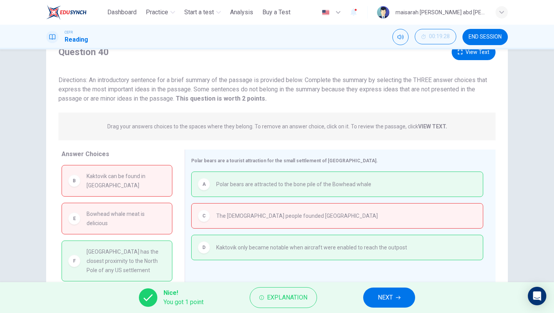
scroll to position [41, 0]
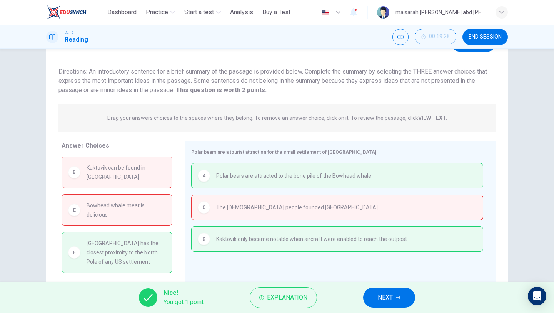
click at [147, 243] on span "Kaktovik has the closest proximity to the North Pole of any US settlement" at bounding box center [126, 252] width 79 height 28
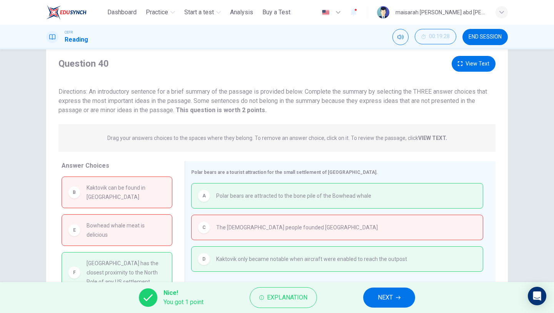
click at [470, 63] on button "View Text" at bounding box center [474, 64] width 44 height 16
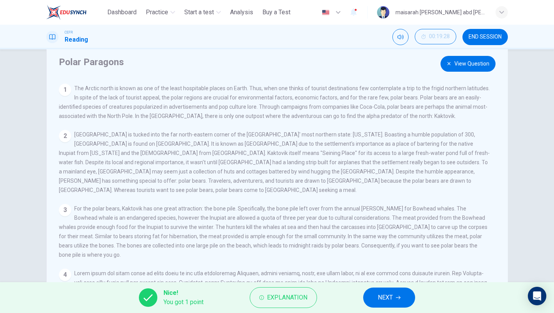
click at [391, 305] on button "NEXT" at bounding box center [389, 297] width 52 height 20
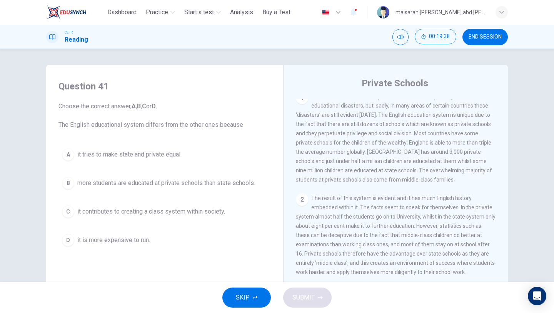
scroll to position [152, 0]
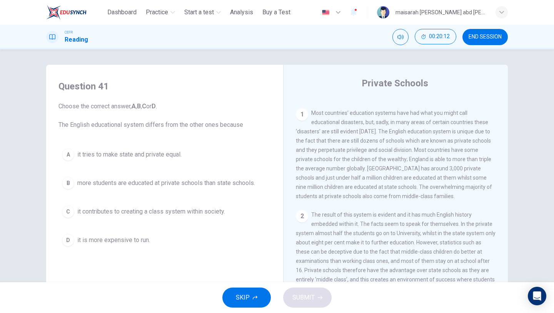
click at [193, 203] on button "C it contributes to creating a class system within society." at bounding box center [165, 211] width 212 height 19
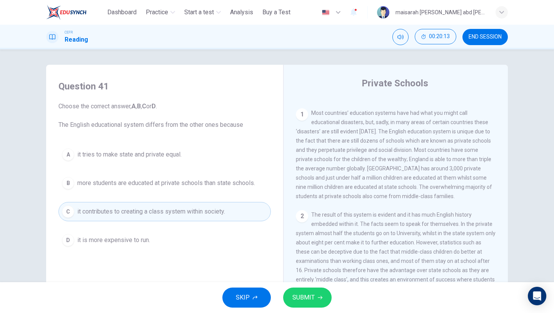
click at [300, 302] on span "SUBMIT" at bounding box center [304, 297] width 22 height 11
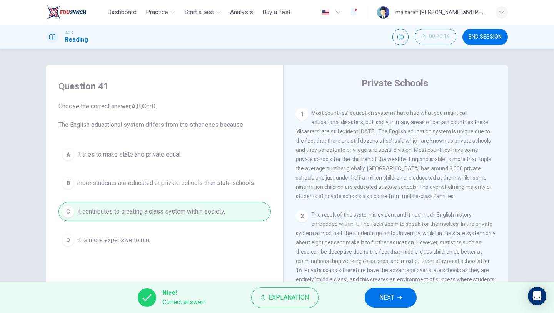
click at [362, 298] on div "Nice! Correct answer! Explanation NEXT" at bounding box center [277, 297] width 554 height 31
click at [379, 298] on button "NEXT" at bounding box center [391, 297] width 52 height 20
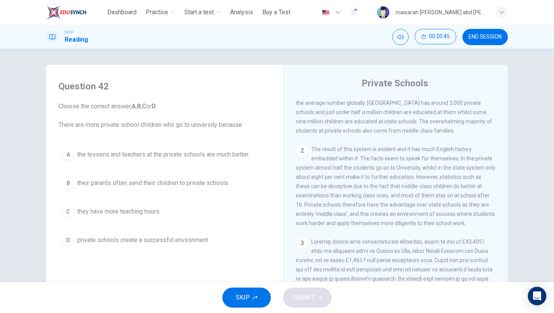
scroll to position [217, 0]
click at [197, 230] on button "D private schools create a successful environment." at bounding box center [165, 239] width 212 height 19
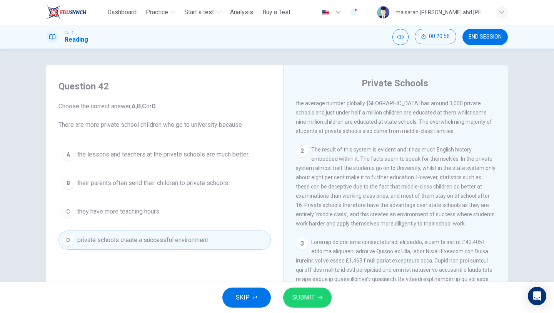
click at [313, 298] on span "SUBMIT" at bounding box center [304, 297] width 22 height 11
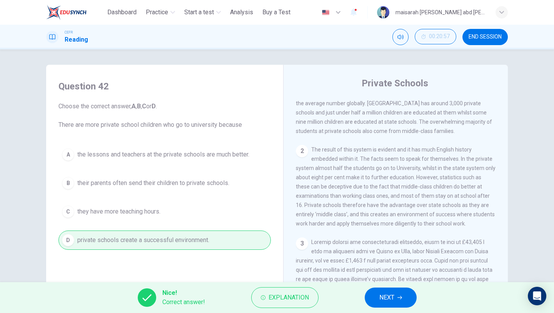
click at [394, 303] on button "NEXT" at bounding box center [391, 297] width 52 height 20
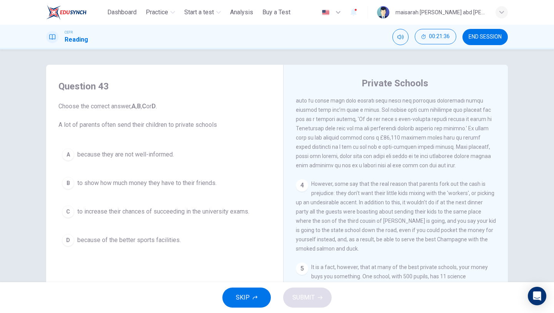
scroll to position [405, 0]
click at [187, 182] on span "to show how much money they have to their friends." at bounding box center [146, 182] width 139 height 9
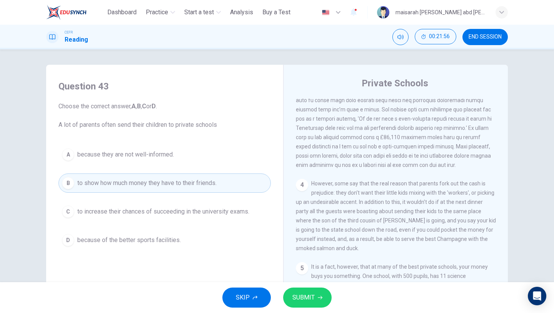
click at [306, 299] on span "SUBMIT" at bounding box center [304, 297] width 22 height 11
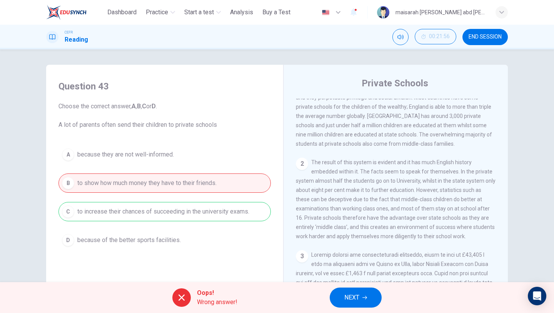
scroll to position [205, 0]
click at [365, 290] on button "NEXT" at bounding box center [356, 297] width 52 height 20
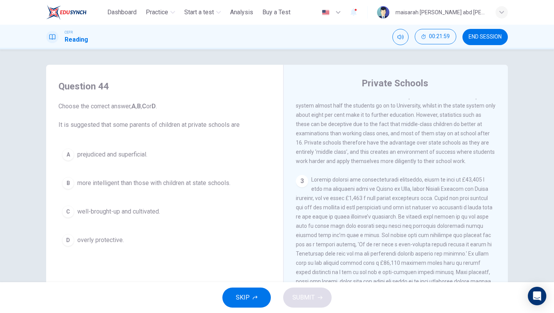
scroll to position [280, 0]
click at [133, 161] on button "A prejudiced and superficial." at bounding box center [165, 154] width 212 height 19
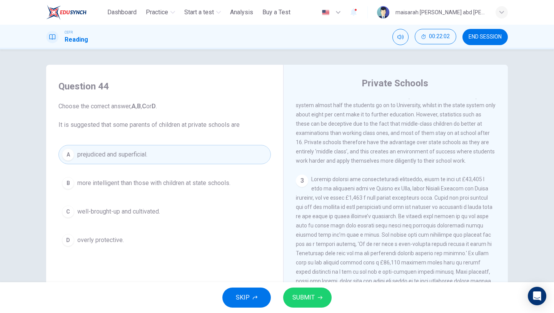
click at [321, 298] on icon "button" at bounding box center [320, 297] width 5 height 3
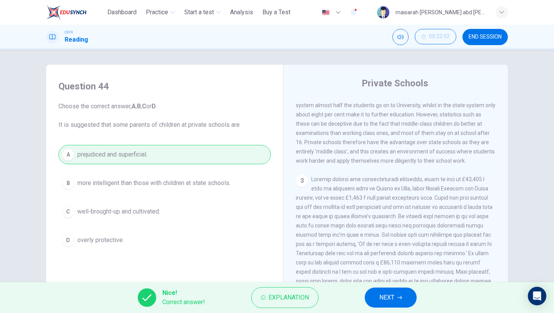
click at [370, 299] on button "NEXT" at bounding box center [391, 297] width 52 height 20
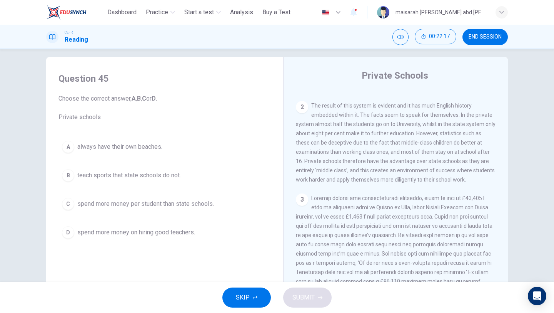
scroll to position [12, 0]
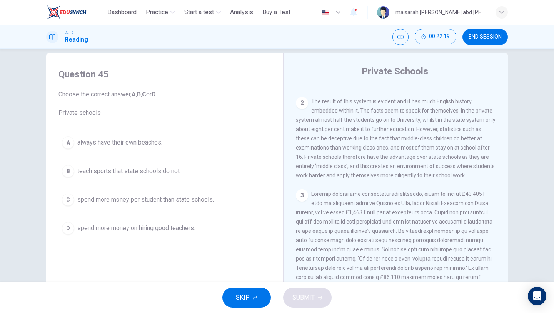
click at [172, 199] on span "spend more money per student than state schools." at bounding box center [145, 199] width 137 height 9
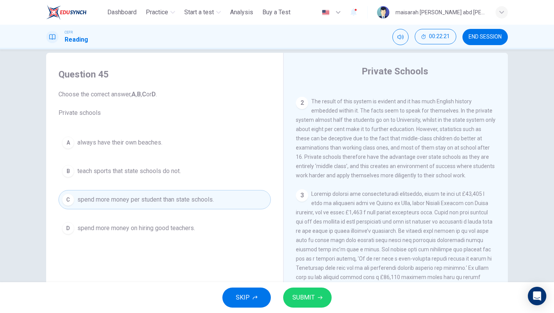
click at [305, 287] on div "SKIP SUBMIT" at bounding box center [277, 297] width 554 height 31
click at [311, 296] on span "SUBMIT" at bounding box center [304, 297] width 22 height 11
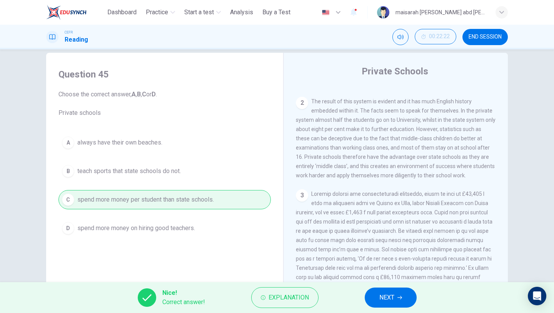
click at [377, 299] on button "NEXT" at bounding box center [391, 297] width 52 height 20
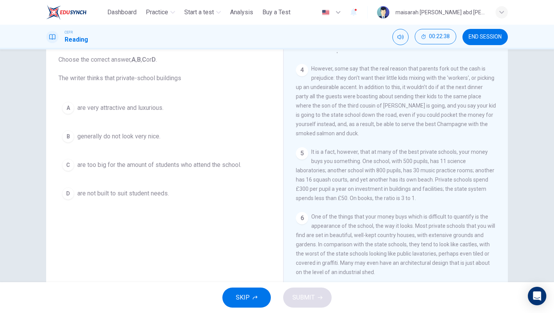
scroll to position [49, 0]
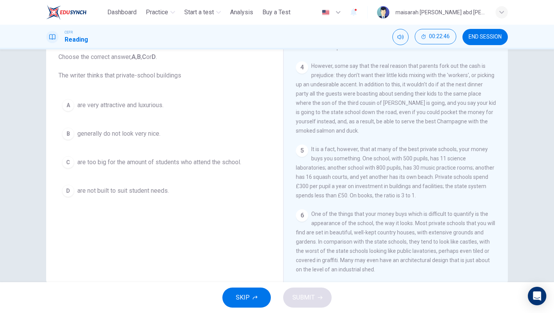
click at [159, 104] on span "are very attractive and luxurious." at bounding box center [120, 104] width 86 height 9
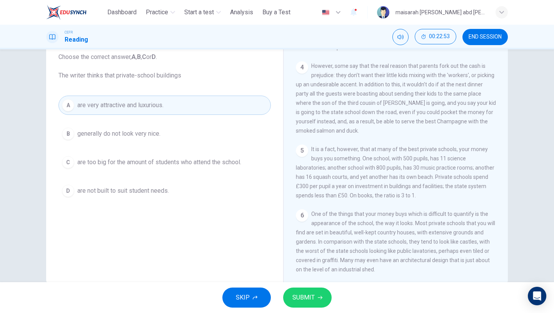
click at [313, 298] on span "SUBMIT" at bounding box center [304, 297] width 22 height 11
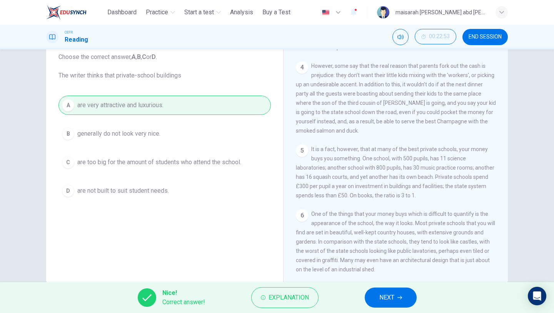
click at [379, 301] on button "NEXT" at bounding box center [391, 297] width 52 height 20
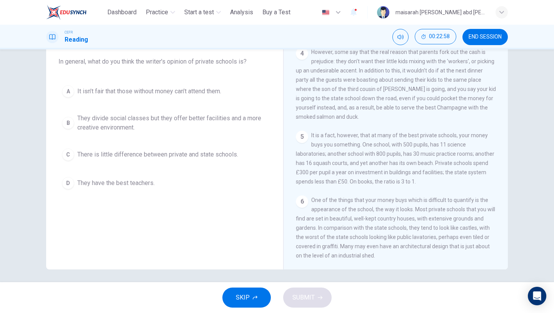
scroll to position [66, 0]
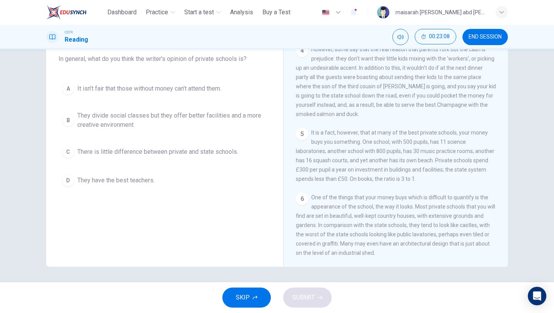
click at [223, 111] on span "They divide social classes but they offer better facilities and a more creative…" at bounding box center [172, 120] width 190 height 18
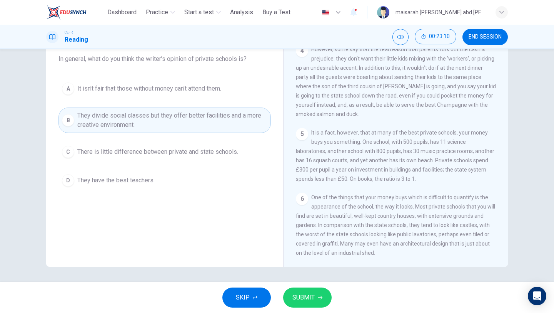
click at [323, 297] on button "SUBMIT" at bounding box center [307, 297] width 49 height 20
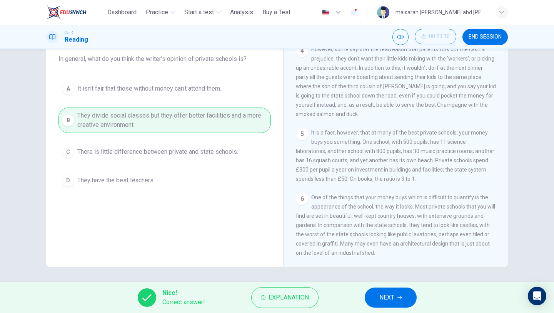
click at [389, 302] on span "NEXT" at bounding box center [387, 297] width 15 height 11
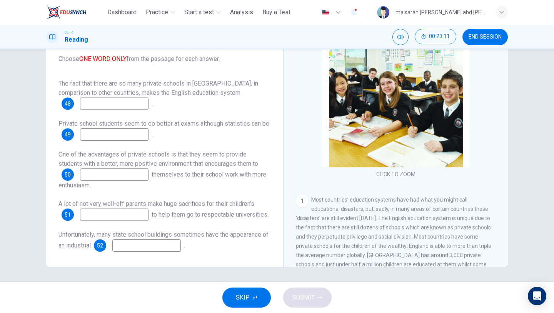
click at [253, 295] on icon "button" at bounding box center [255, 297] width 5 height 5
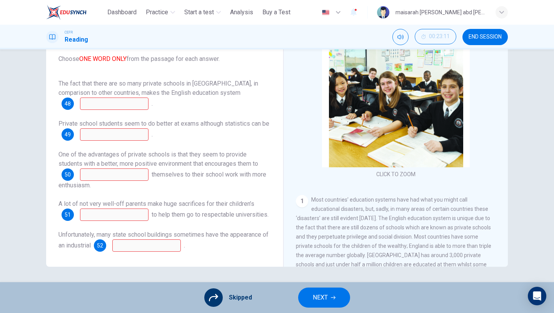
click at [347, 300] on button "NEXT" at bounding box center [324, 297] width 52 height 20
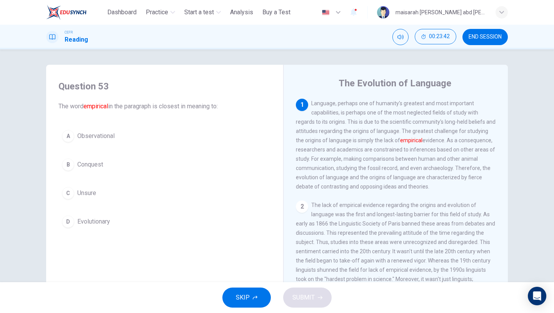
click at [104, 152] on div "A Observational B Conquest C Unsure D Evolutionary" at bounding box center [165, 178] width 212 height 105
click at [120, 138] on button "A Observational" at bounding box center [165, 135] width 212 height 19
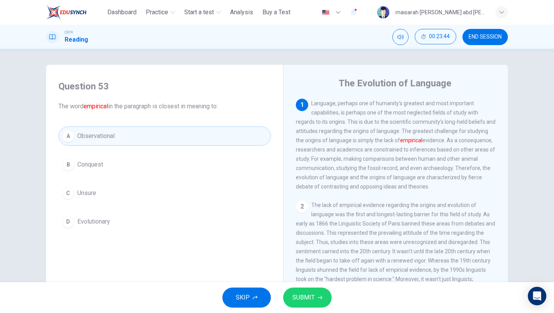
click at [305, 308] on div "SKIP SUBMIT" at bounding box center [277, 297] width 554 height 31
click at [309, 297] on span "SUBMIT" at bounding box center [304, 297] width 22 height 11
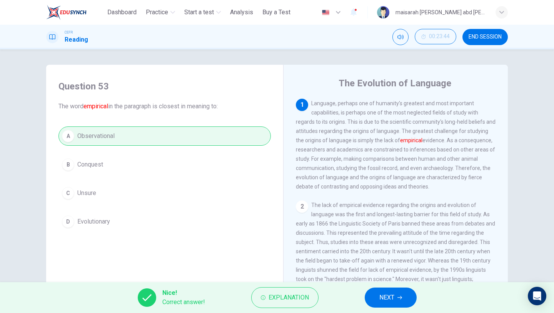
click at [378, 285] on div "Nice! Correct answer! Explanation NEXT" at bounding box center [277, 297] width 554 height 31
click at [382, 301] on span "NEXT" at bounding box center [387, 297] width 15 height 11
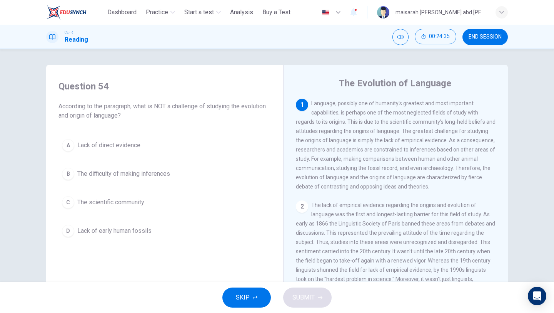
click at [132, 231] on span "Lack of early human fossils" at bounding box center [114, 230] width 74 height 9
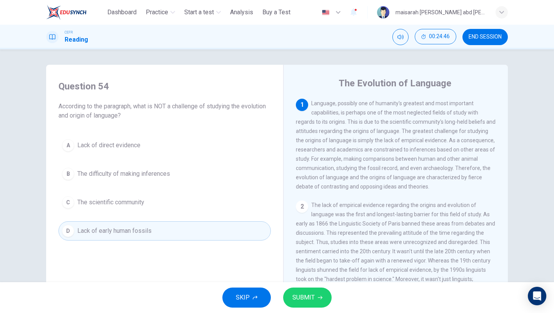
click at [322, 303] on button "SUBMIT" at bounding box center [307, 297] width 49 height 20
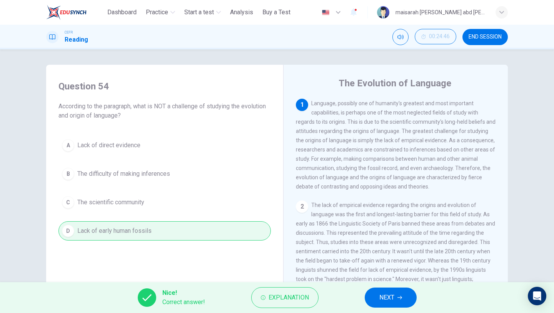
click at [398, 303] on button "NEXT" at bounding box center [391, 297] width 52 height 20
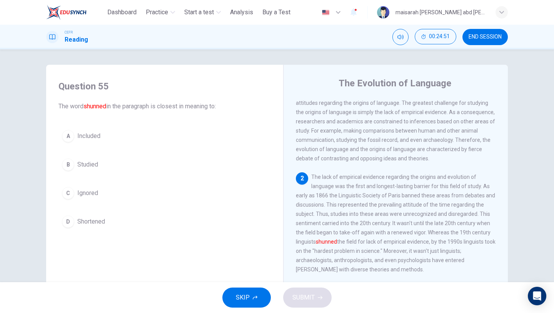
scroll to position [28, 0]
click at [88, 192] on span "Ignored" at bounding box center [87, 192] width 21 height 9
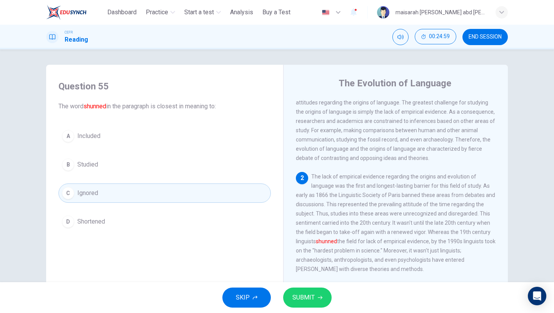
click at [325, 296] on button "SUBMIT" at bounding box center [307, 297] width 49 height 20
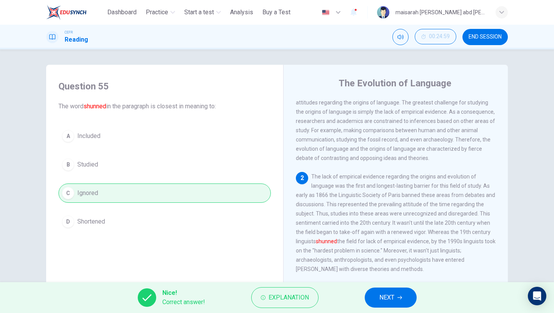
click at [405, 294] on button "NEXT" at bounding box center [391, 297] width 52 height 20
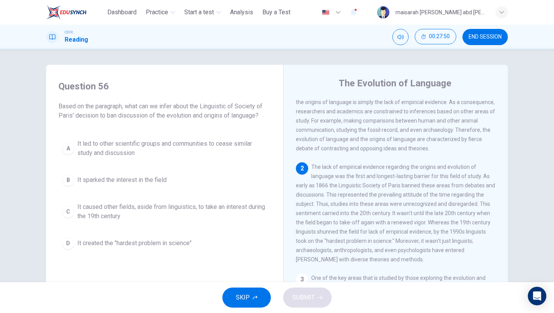
scroll to position [59, 0]
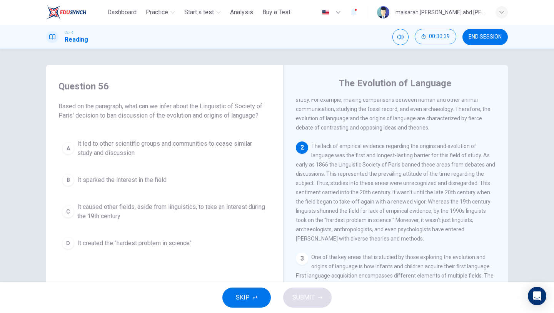
click at [212, 155] on span "It led to other scientific groups and communities to cease similar study and di…" at bounding box center [172, 148] width 190 height 18
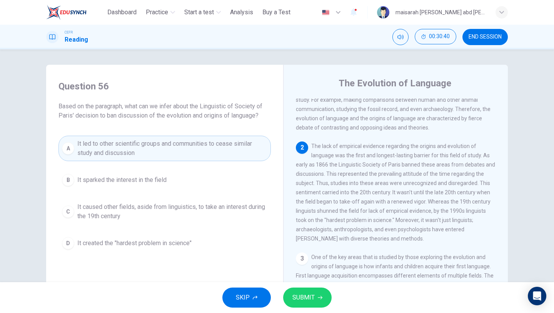
click at [306, 306] on button "SUBMIT" at bounding box center [307, 297] width 49 height 20
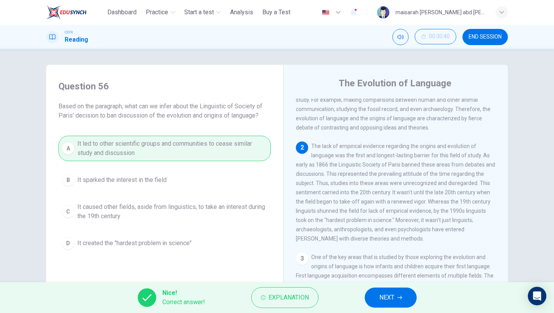
click at [304, 299] on span "Explanation" at bounding box center [289, 297] width 40 height 11
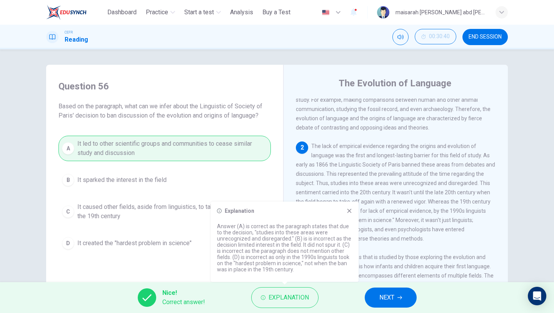
click at [367, 299] on button "NEXT" at bounding box center [391, 297] width 52 height 20
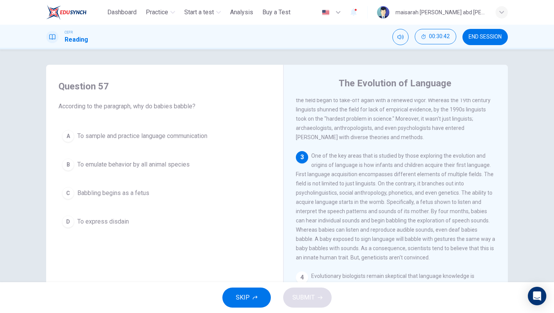
scroll to position [163, 0]
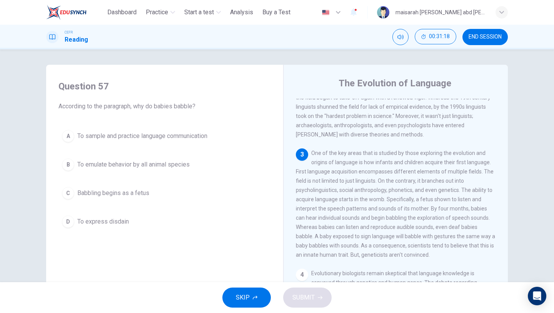
click at [180, 143] on button "A To sample and practice language communication" at bounding box center [165, 135] width 212 height 19
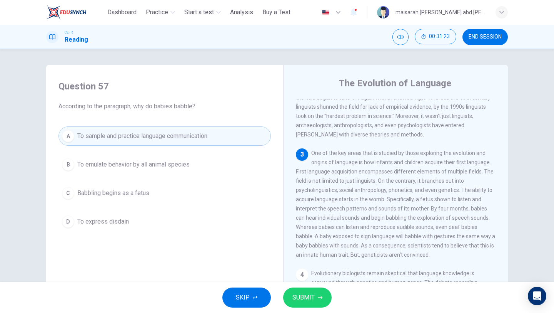
click at [327, 298] on button "SUBMIT" at bounding box center [307, 297] width 49 height 20
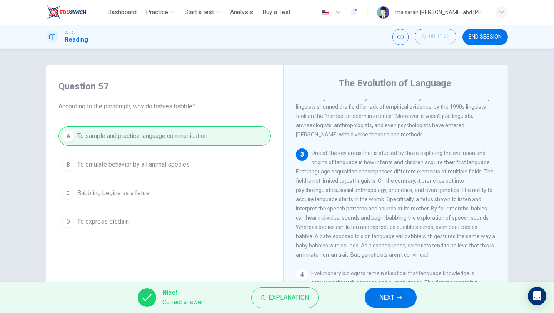
click at [392, 294] on span "NEXT" at bounding box center [387, 297] width 15 height 11
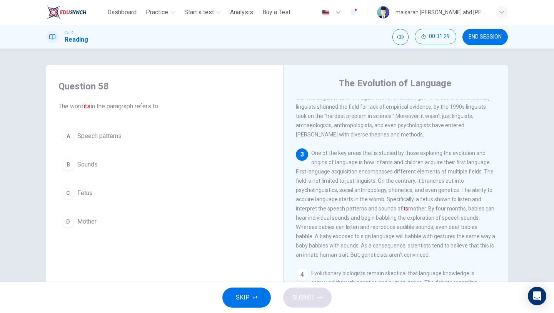
click at [86, 192] on span "Fetus" at bounding box center [84, 192] width 15 height 9
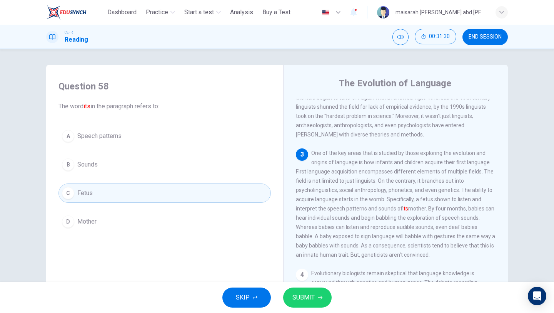
click at [307, 295] on span "SUBMIT" at bounding box center [304, 297] width 22 height 11
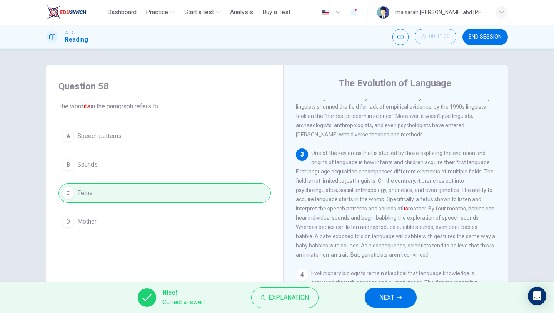
click at [371, 299] on button "NEXT" at bounding box center [391, 297] width 52 height 20
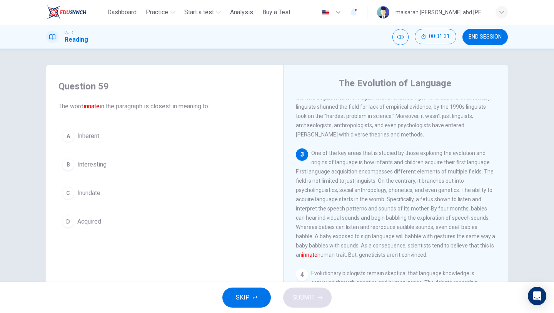
scroll to position [167, 0]
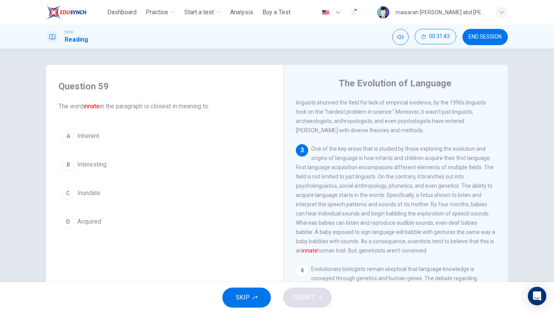
click at [104, 221] on button "D Acquired" at bounding box center [165, 221] width 212 height 19
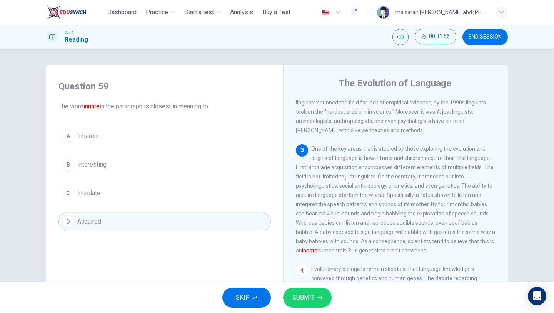
click at [321, 304] on button "SUBMIT" at bounding box center [307, 297] width 49 height 20
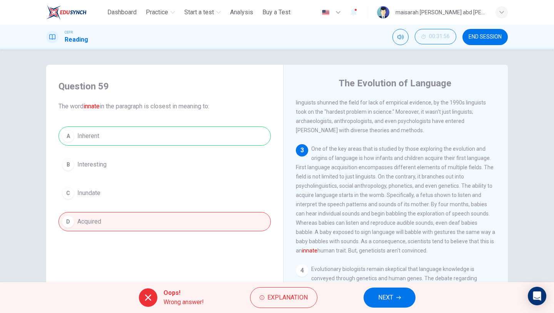
click at [405, 304] on button "NEXT" at bounding box center [390, 297] width 52 height 20
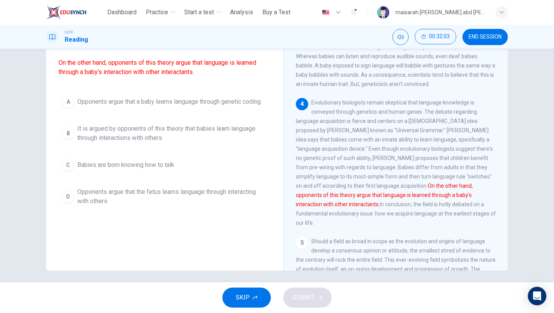
scroll to position [270, 0]
click at [225, 134] on span "It is argued by opponents of this theory that babies learn language through int…" at bounding box center [172, 133] width 190 height 18
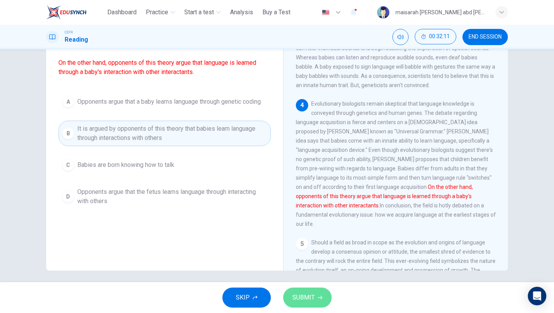
click at [309, 298] on span "SUBMIT" at bounding box center [304, 297] width 22 height 11
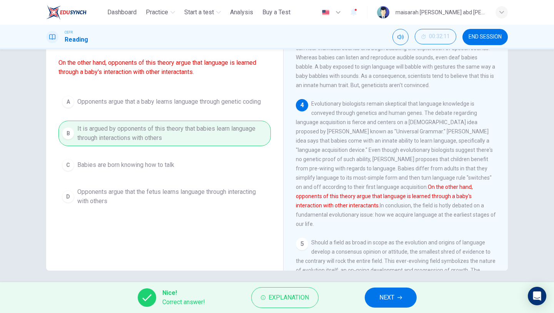
click at [384, 299] on span "NEXT" at bounding box center [387, 297] width 15 height 11
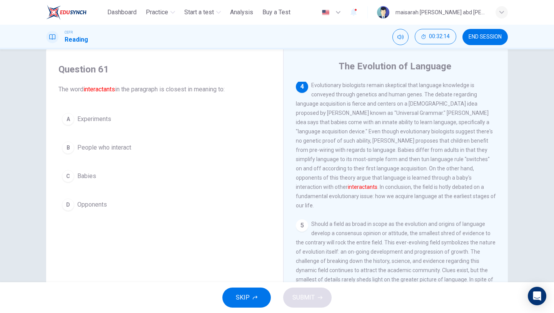
scroll to position [331, 0]
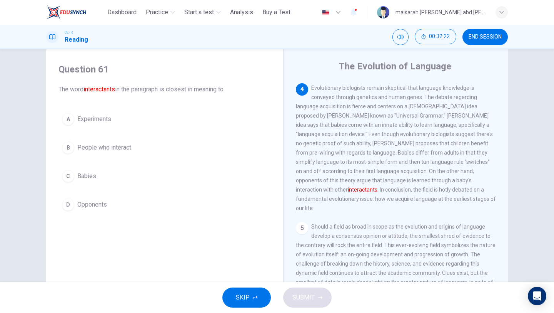
click at [130, 146] on span "People who interact" at bounding box center [104, 147] width 54 height 9
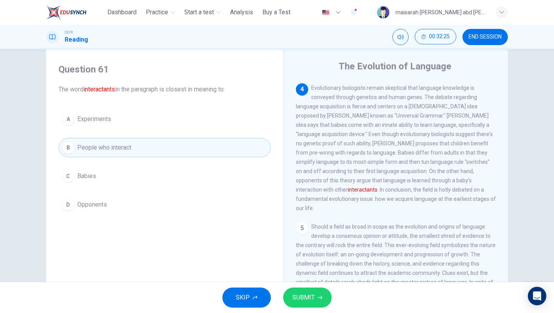
click at [326, 288] on div "SKIP SUBMIT" at bounding box center [277, 297] width 554 height 31
click at [316, 293] on button "SUBMIT" at bounding box center [307, 297] width 49 height 20
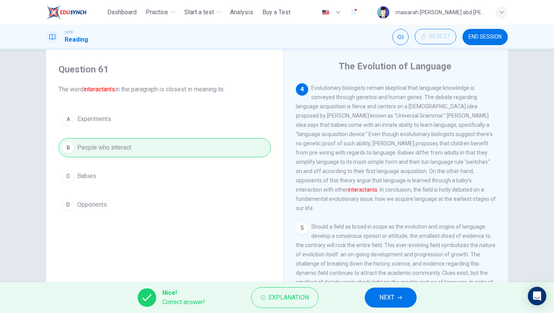
click at [403, 301] on button "NEXT" at bounding box center [391, 297] width 52 height 20
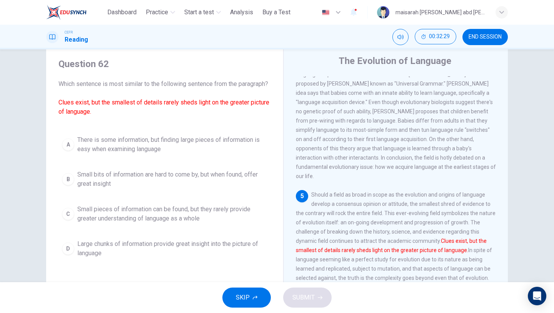
scroll to position [25, 0]
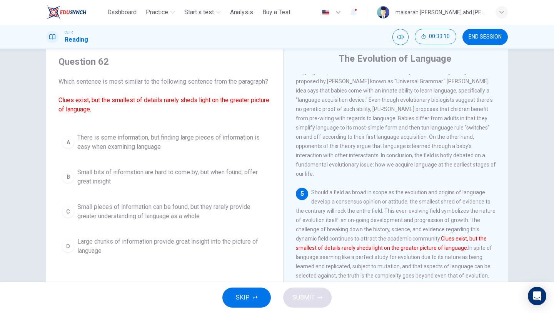
click at [167, 221] on span "Small pieces of information can be found, but they rarely provide greater under…" at bounding box center [172, 211] width 190 height 18
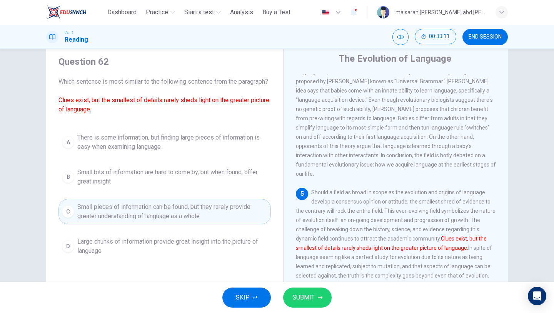
click at [311, 283] on div "SKIP SUBMIT" at bounding box center [277, 297] width 554 height 31
click at [317, 289] on button "SUBMIT" at bounding box center [307, 297] width 49 height 20
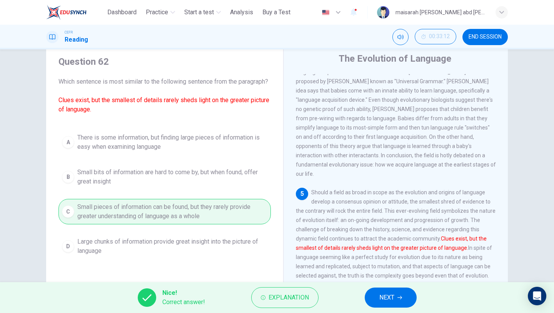
click at [393, 299] on span "NEXT" at bounding box center [387, 297] width 15 height 11
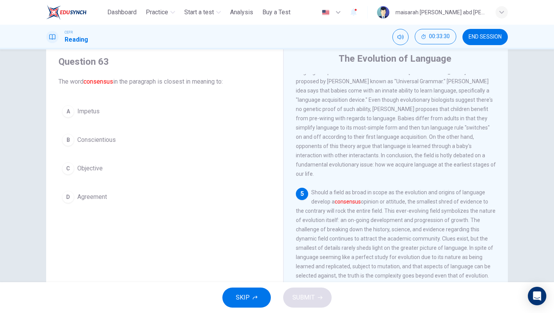
click at [103, 193] on span "Agreement" at bounding box center [92, 196] width 30 height 9
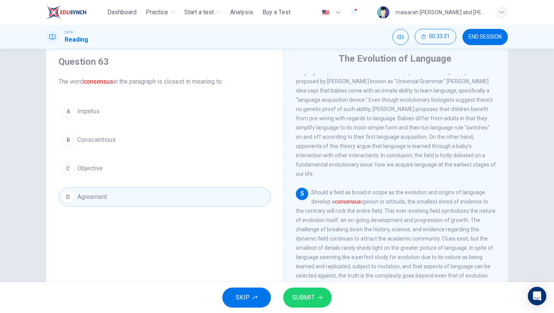
click at [313, 299] on span "SUBMIT" at bounding box center [304, 297] width 22 height 11
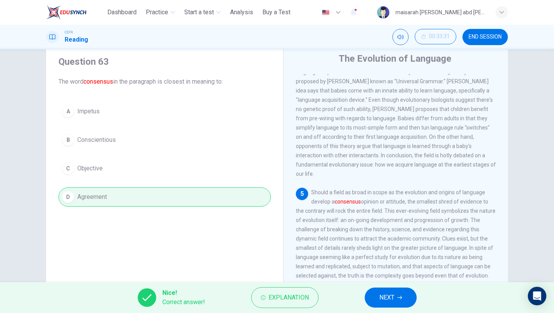
click at [385, 295] on span "NEXT" at bounding box center [387, 297] width 15 height 11
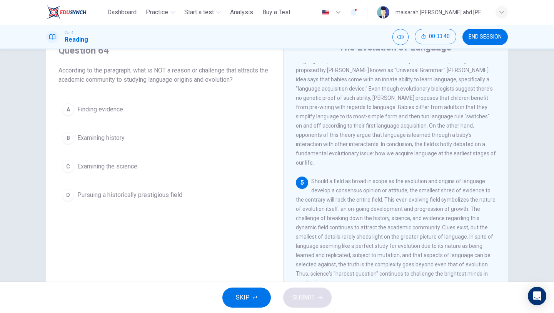
scroll to position [38, 0]
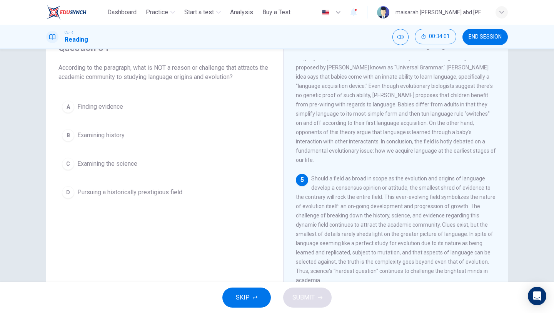
click at [147, 200] on button "D Pursuing a historically prestigious field" at bounding box center [165, 191] width 212 height 19
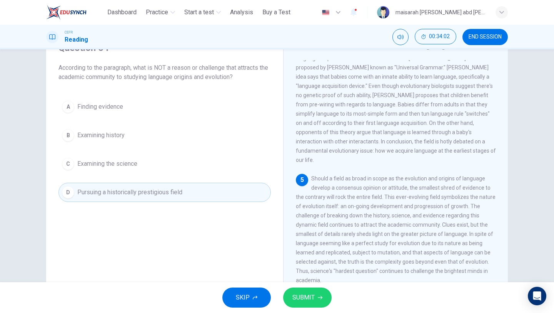
click at [319, 305] on button "SUBMIT" at bounding box center [307, 297] width 49 height 20
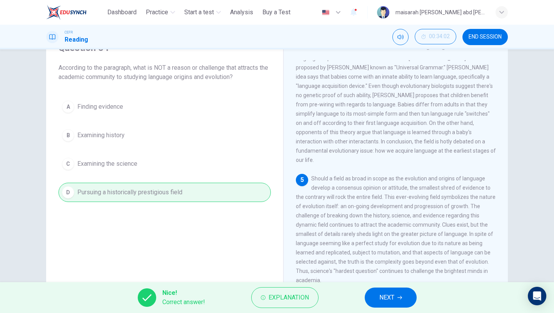
click at [401, 296] on icon "button" at bounding box center [400, 297] width 5 height 3
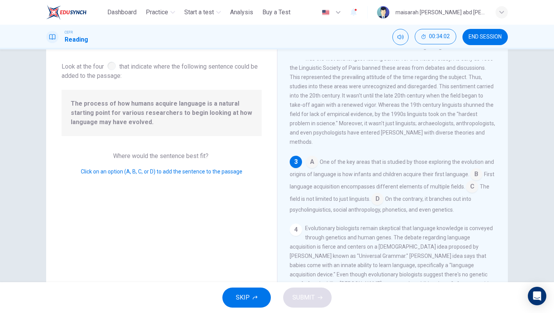
scroll to position [125, 0]
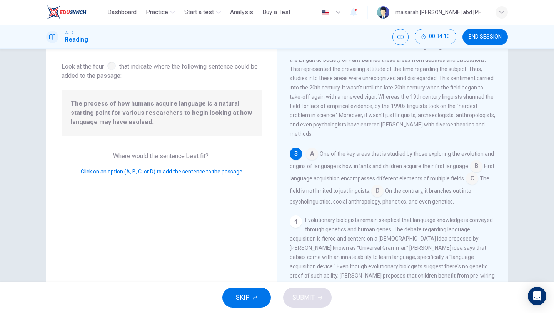
click at [311, 153] on input at bounding box center [312, 154] width 12 height 12
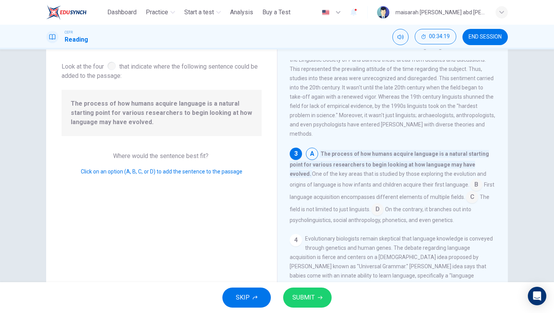
click at [309, 296] on span "SUBMIT" at bounding box center [304, 297] width 22 height 11
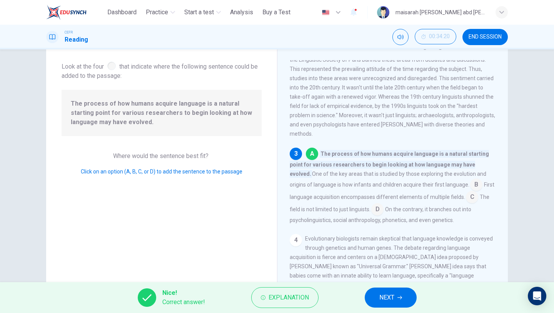
click at [401, 293] on button "NEXT" at bounding box center [391, 297] width 52 height 20
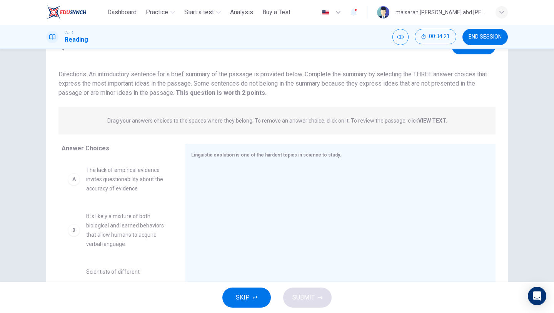
scroll to position [66, 0]
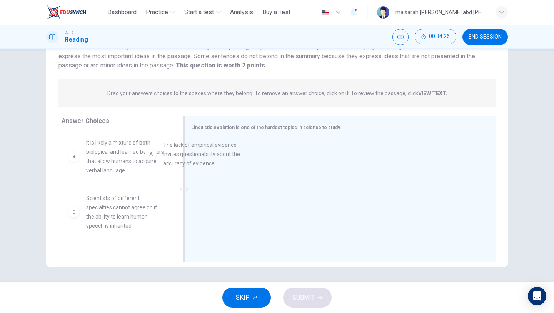
drag, startPoint x: 148, startPoint y: 157, endPoint x: 259, endPoint y: 166, distance: 112.0
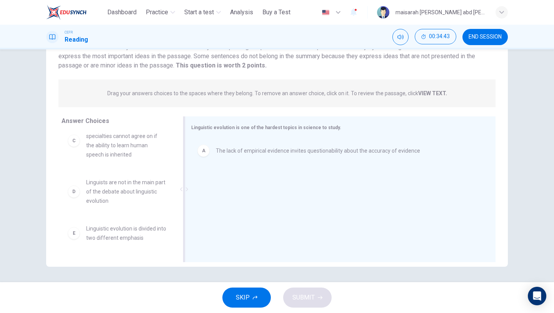
scroll to position [0, 0]
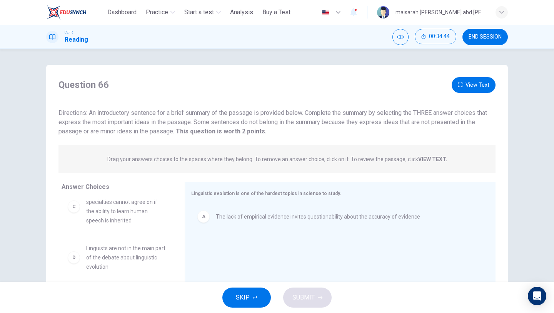
click at [467, 85] on button "View Text" at bounding box center [474, 85] width 44 height 16
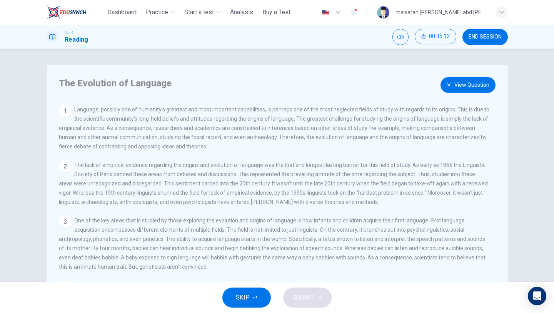
click at [480, 80] on button "View Question" at bounding box center [468, 85] width 55 height 16
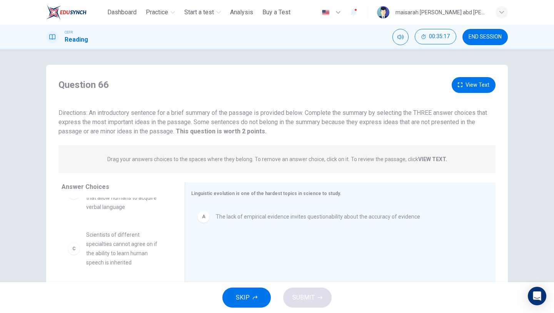
click at [480, 79] on button "View Text" at bounding box center [474, 85] width 44 height 16
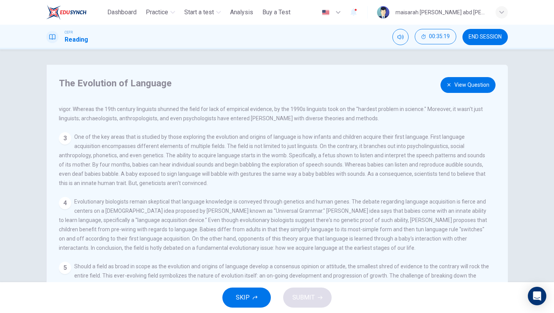
scroll to position [2, 0]
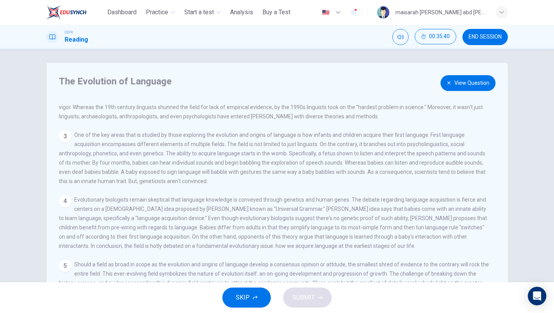
click at [475, 85] on button "View Question" at bounding box center [468, 83] width 55 height 16
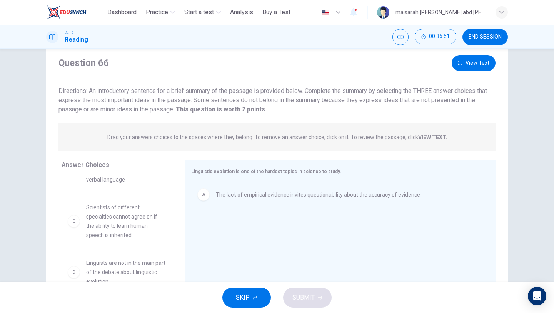
scroll to position [18, 0]
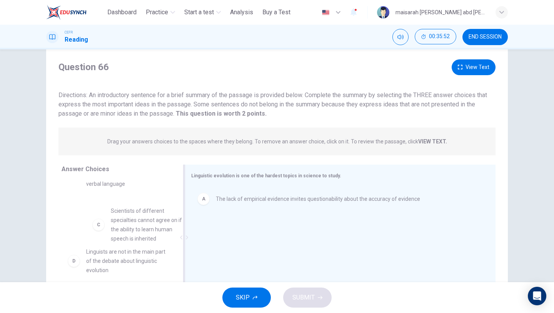
drag, startPoint x: 133, startPoint y: 227, endPoint x: 306, endPoint y: 243, distance: 173.9
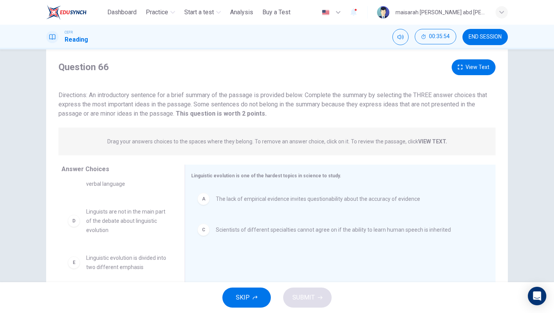
click at [480, 69] on button "View Text" at bounding box center [474, 67] width 44 height 16
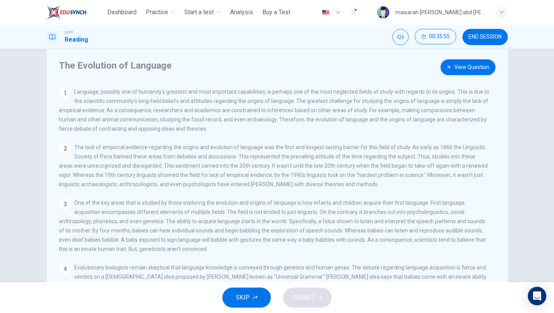
click at [487, 64] on button "View Question" at bounding box center [468, 67] width 55 height 16
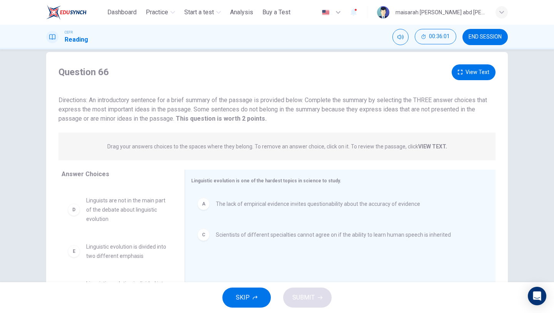
scroll to position [0, 0]
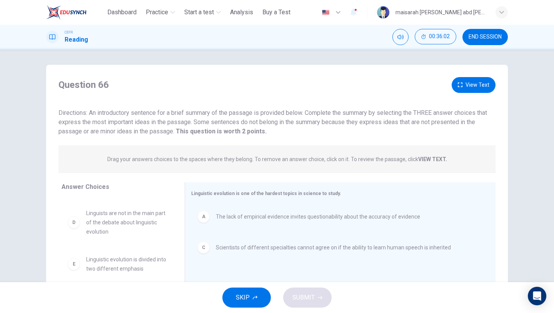
click at [477, 84] on button "View Text" at bounding box center [474, 85] width 44 height 16
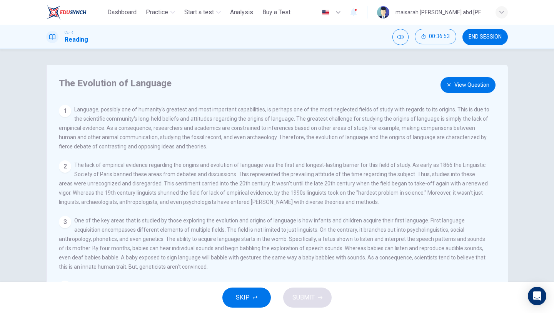
click at [472, 89] on button "View Question" at bounding box center [468, 85] width 55 height 16
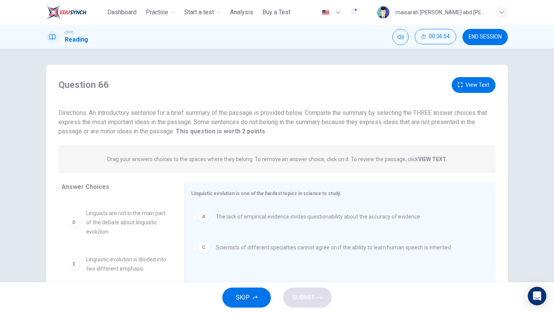
scroll to position [66, 0]
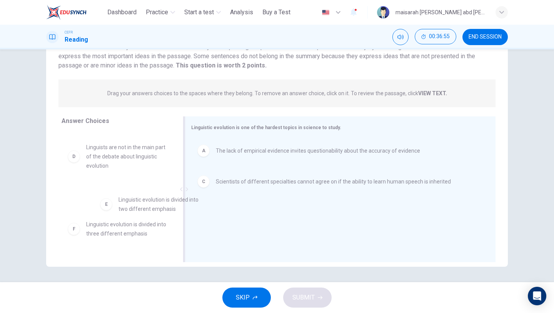
drag, startPoint x: 146, startPoint y: 201, endPoint x: 288, endPoint y: 230, distance: 144.6
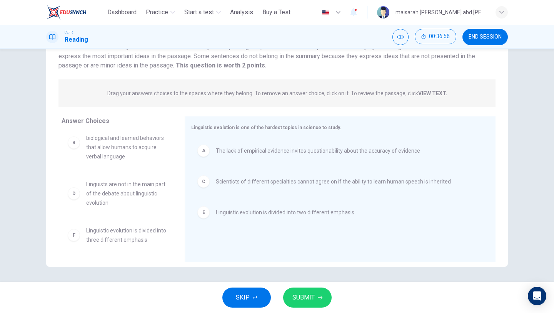
scroll to position [14, 0]
click at [305, 295] on span "SUBMIT" at bounding box center [304, 297] width 22 height 11
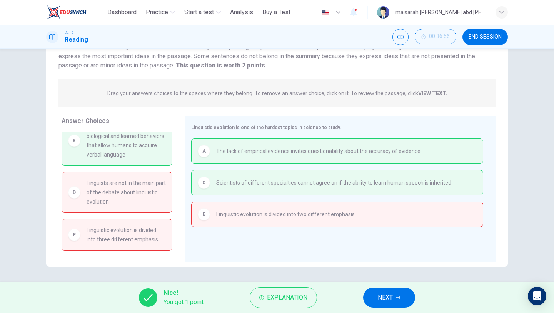
scroll to position [0, 0]
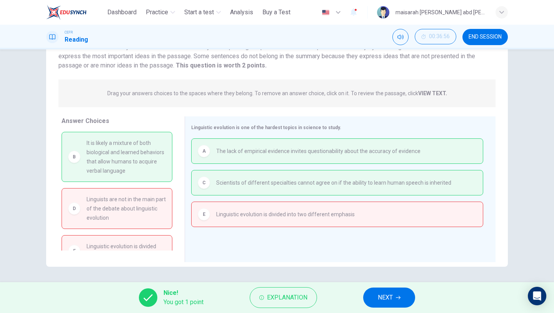
click at [141, 146] on span "It is likely a mixture of both biological and learned behaviors that allow huma…" at bounding box center [126, 156] width 79 height 37
click at [404, 298] on button "NEXT" at bounding box center [389, 297] width 52 height 20
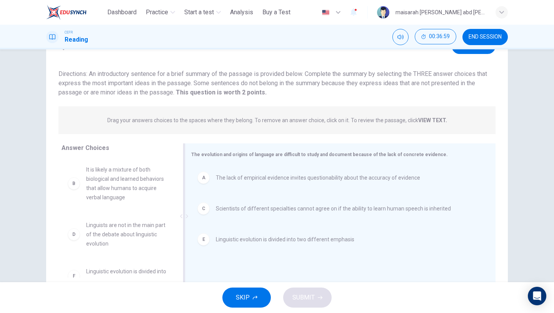
scroll to position [42, 0]
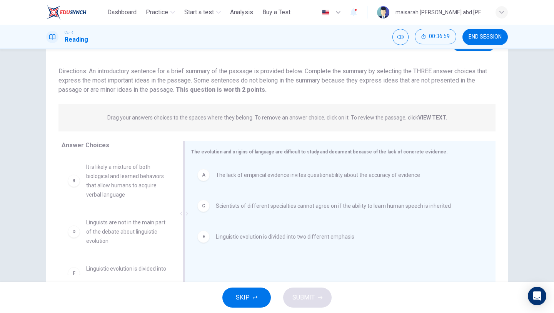
click at [376, 185] on div "A The lack of empirical evidence invites questionability about the accuracy of …" at bounding box center [337, 174] width 292 height 25
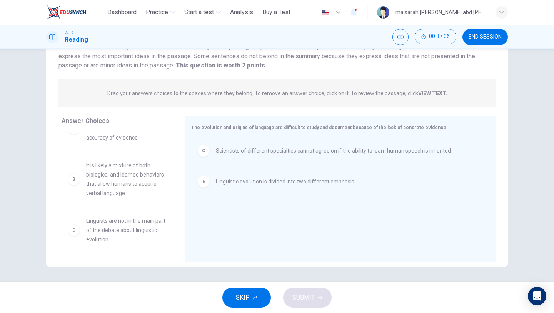
scroll to position [0, 0]
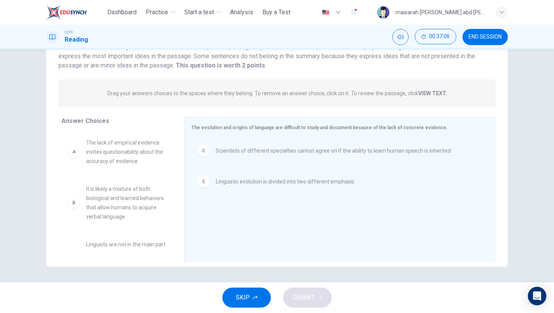
click at [144, 205] on span "It is likely a mixture of both biological and learned behaviors that allow huma…" at bounding box center [126, 202] width 80 height 37
click at [152, 202] on span "It is likely a mixture of both biological and learned behaviors that allow huma…" at bounding box center [126, 202] width 80 height 37
click at [143, 196] on span "It is likely a mixture of both biological and learned behaviors that allow huma…" at bounding box center [126, 202] width 80 height 37
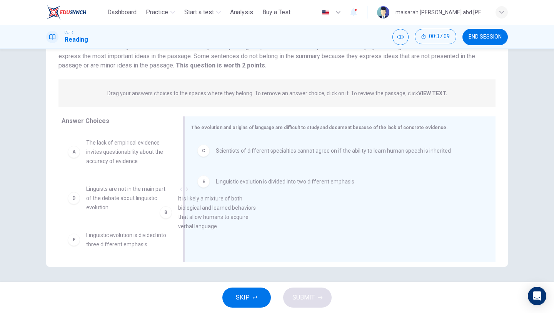
drag, startPoint x: 143, startPoint y: 196, endPoint x: 246, endPoint y: 206, distance: 103.7
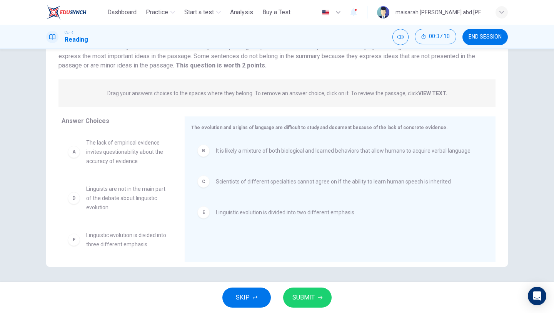
click at [322, 305] on button "SUBMIT" at bounding box center [307, 297] width 49 height 20
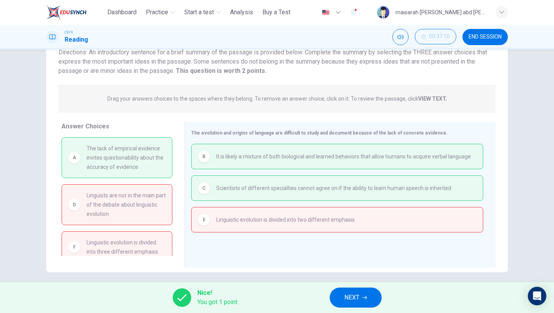
scroll to position [59, 0]
click at [358, 291] on button "NEXT" at bounding box center [356, 297] width 52 height 20
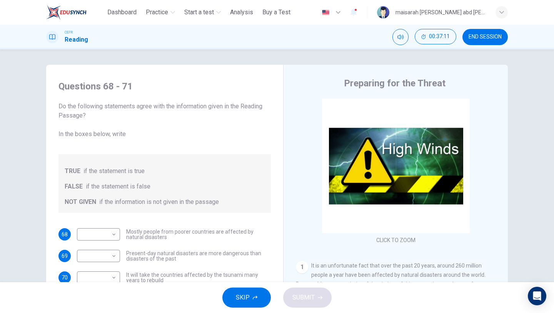
click at [251, 303] on button "SKIP" at bounding box center [246, 297] width 49 height 20
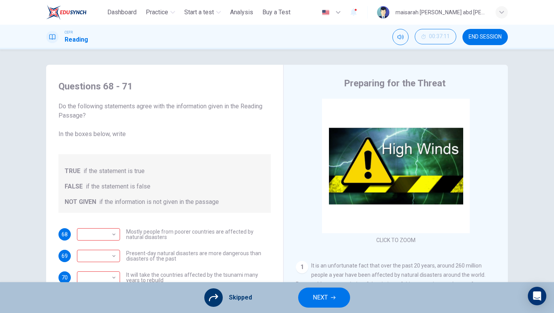
click at [332, 297] on icon "button" at bounding box center [333, 297] width 5 height 3
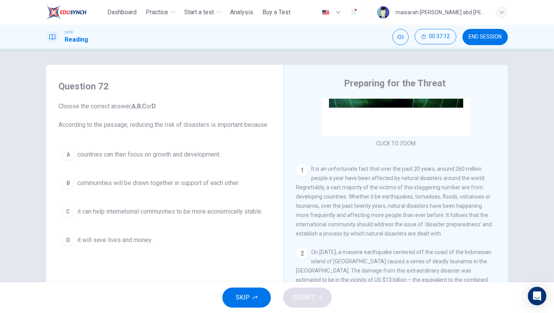
scroll to position [108, 0]
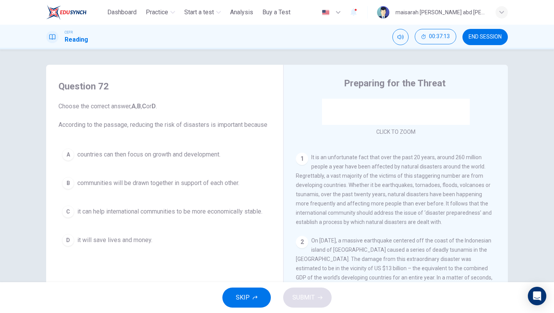
click at [255, 306] on button "SKIP" at bounding box center [246, 297] width 49 height 20
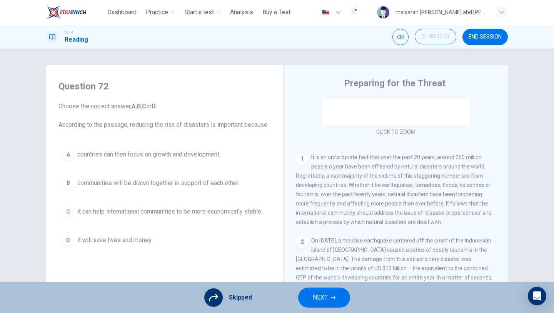
click at [323, 302] on span "NEXT" at bounding box center [320, 297] width 15 height 11
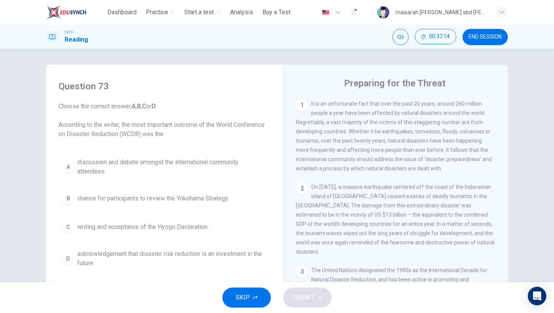
scroll to position [217, 0]
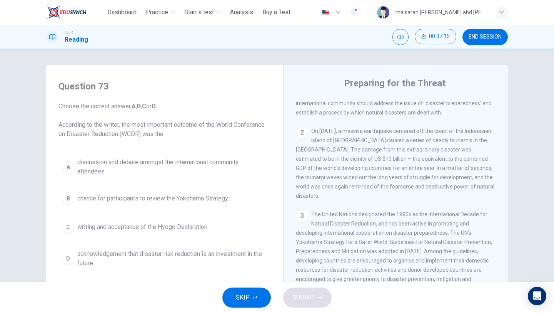
click at [258, 301] on button "SKIP" at bounding box center [246, 297] width 49 height 20
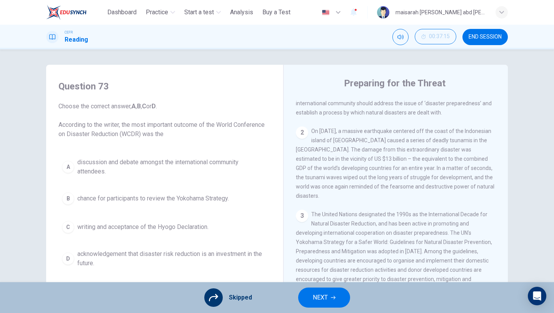
click at [312, 295] on button "NEXT" at bounding box center [324, 297] width 52 height 20
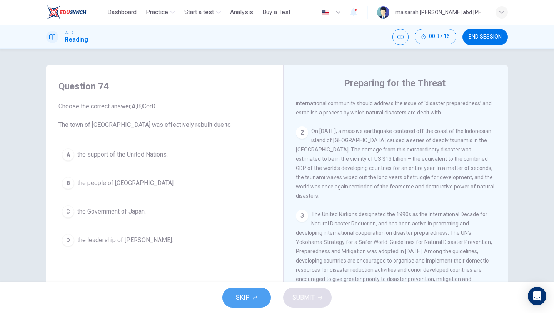
click at [245, 292] on span "SKIP" at bounding box center [243, 297] width 14 height 11
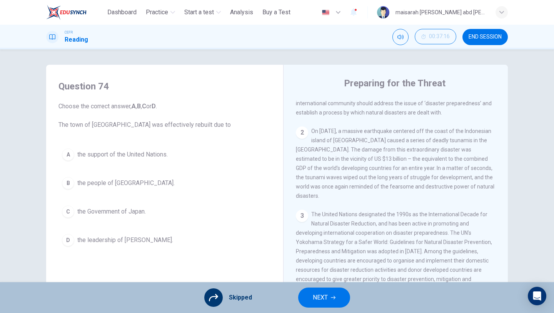
click at [303, 298] on button "NEXT" at bounding box center [324, 297] width 52 height 20
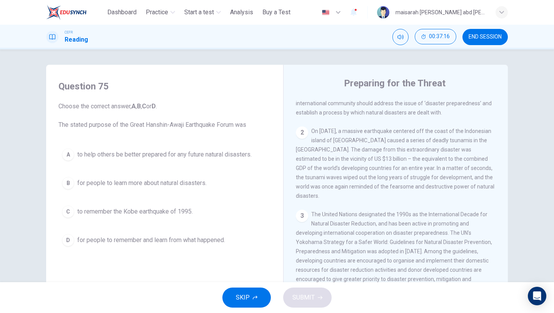
click at [241, 296] on span "SKIP" at bounding box center [243, 297] width 14 height 11
